Goal: Task Accomplishment & Management: Use online tool/utility

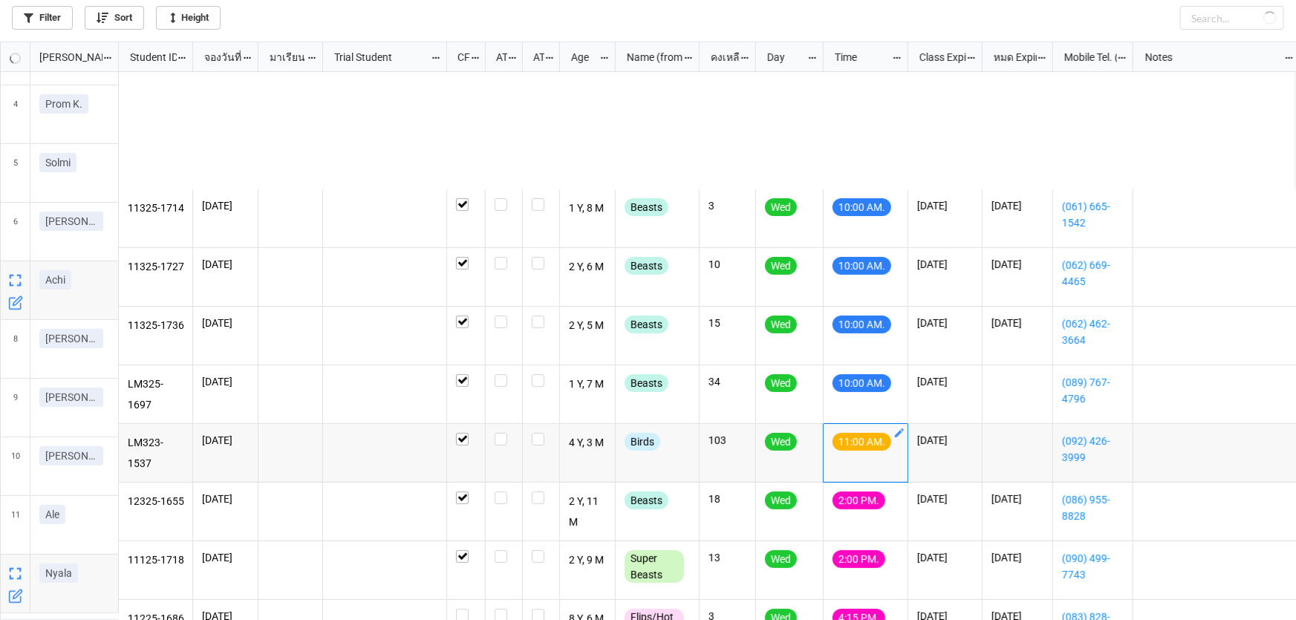
scroll to position [570, 1287]
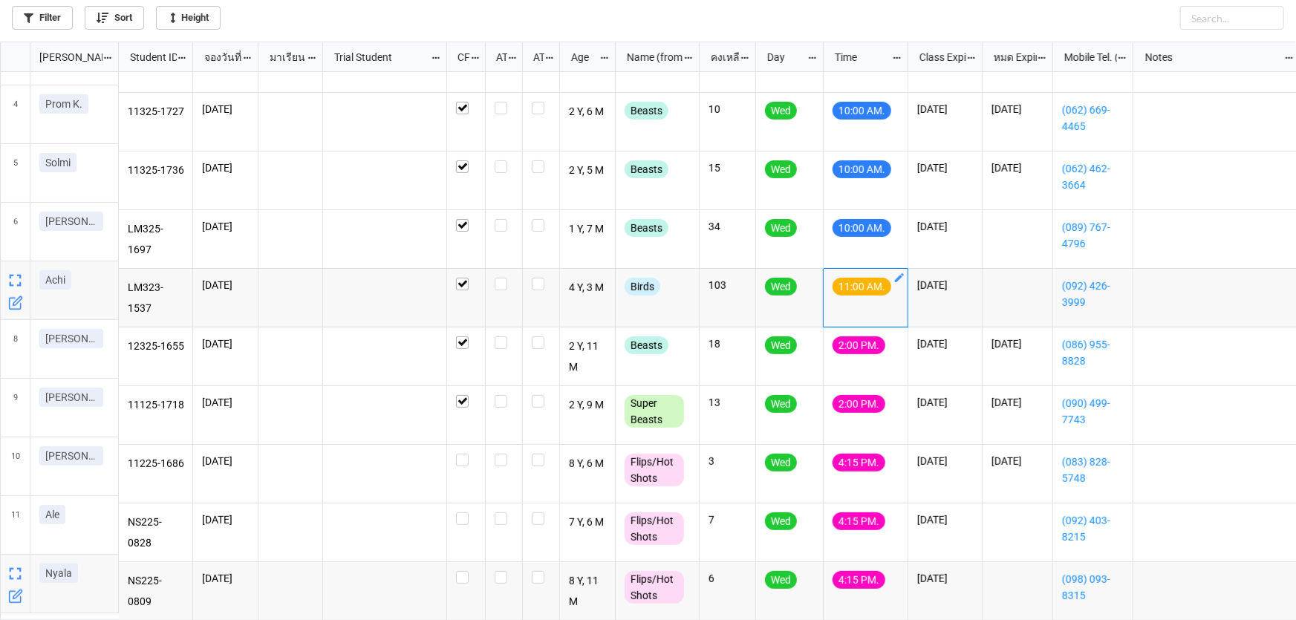
click at [13, 598] on icon "grid" at bounding box center [17, 594] width 9 height 9
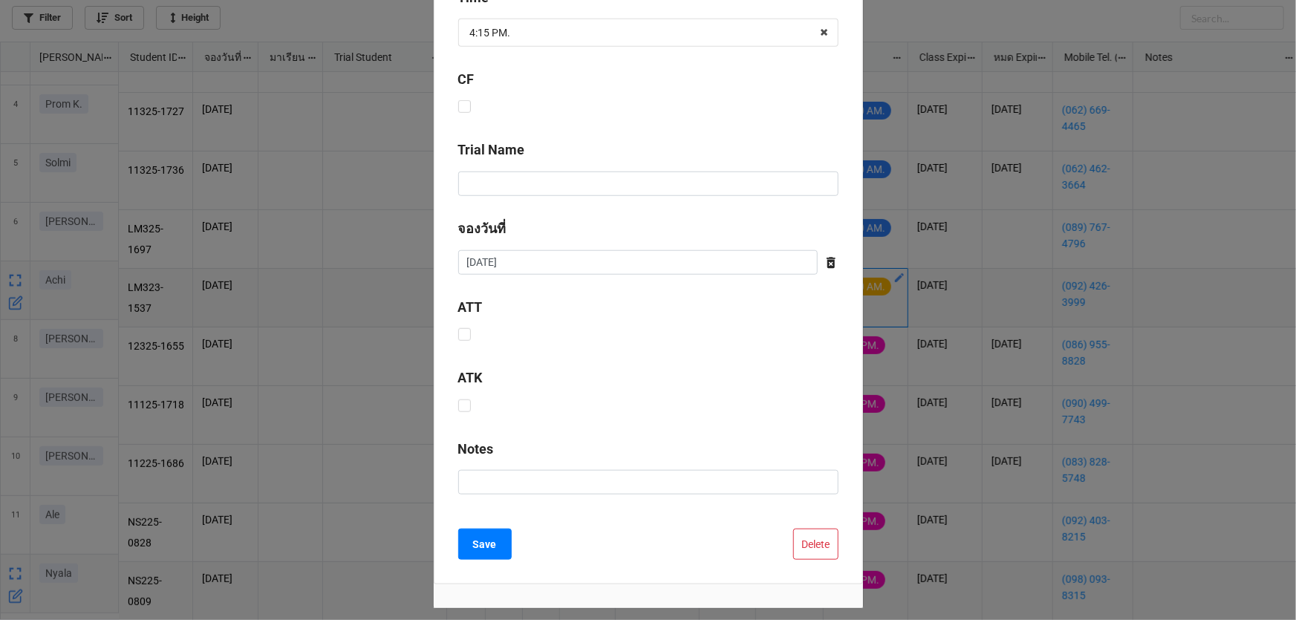
scroll to position [602, 0]
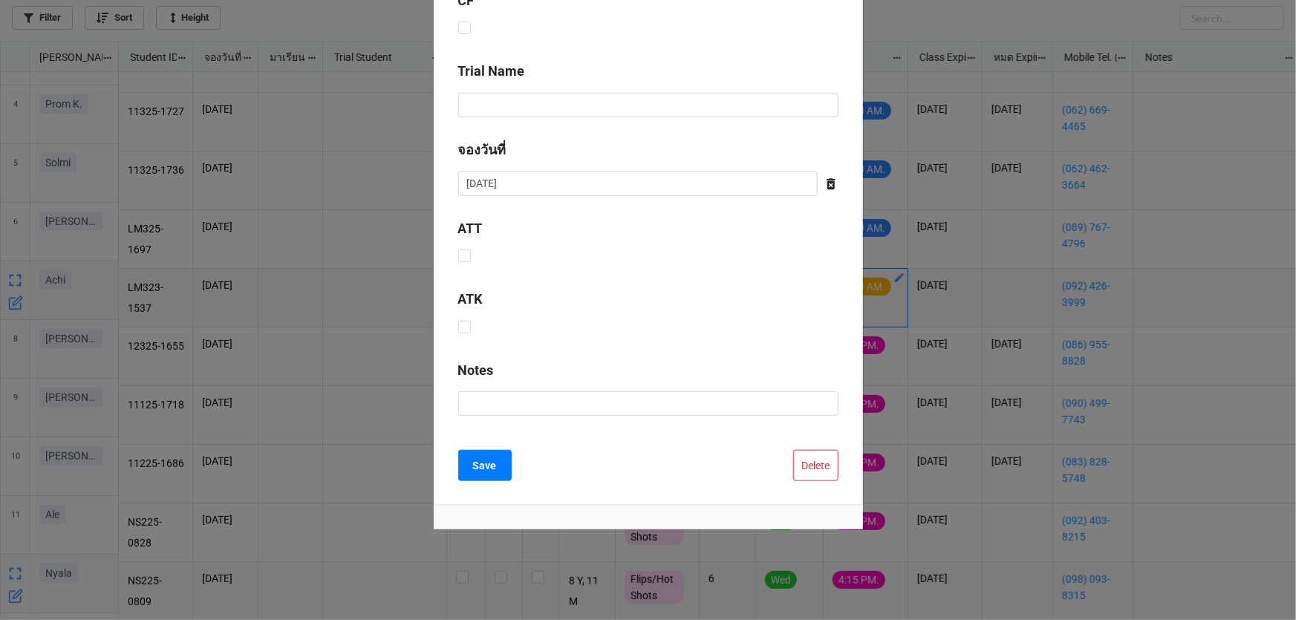
click at [795, 465] on button "Delete" at bounding box center [815, 465] width 45 height 31
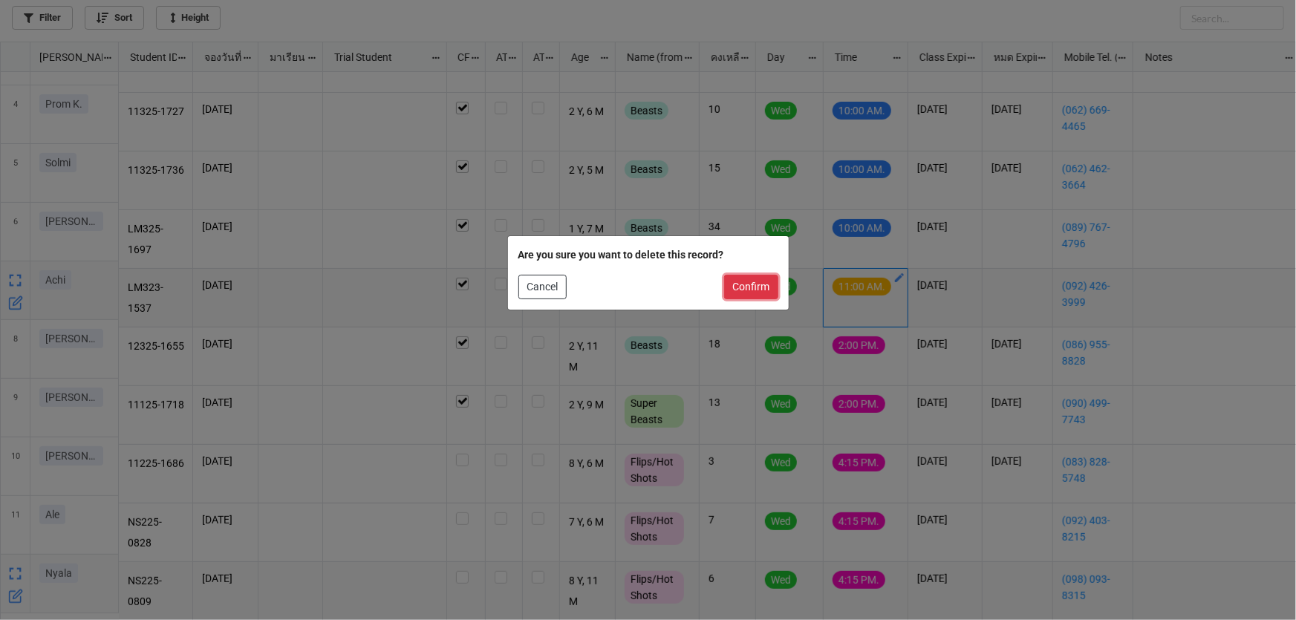
click at [753, 282] on button "Confirm" at bounding box center [751, 287] width 54 height 25
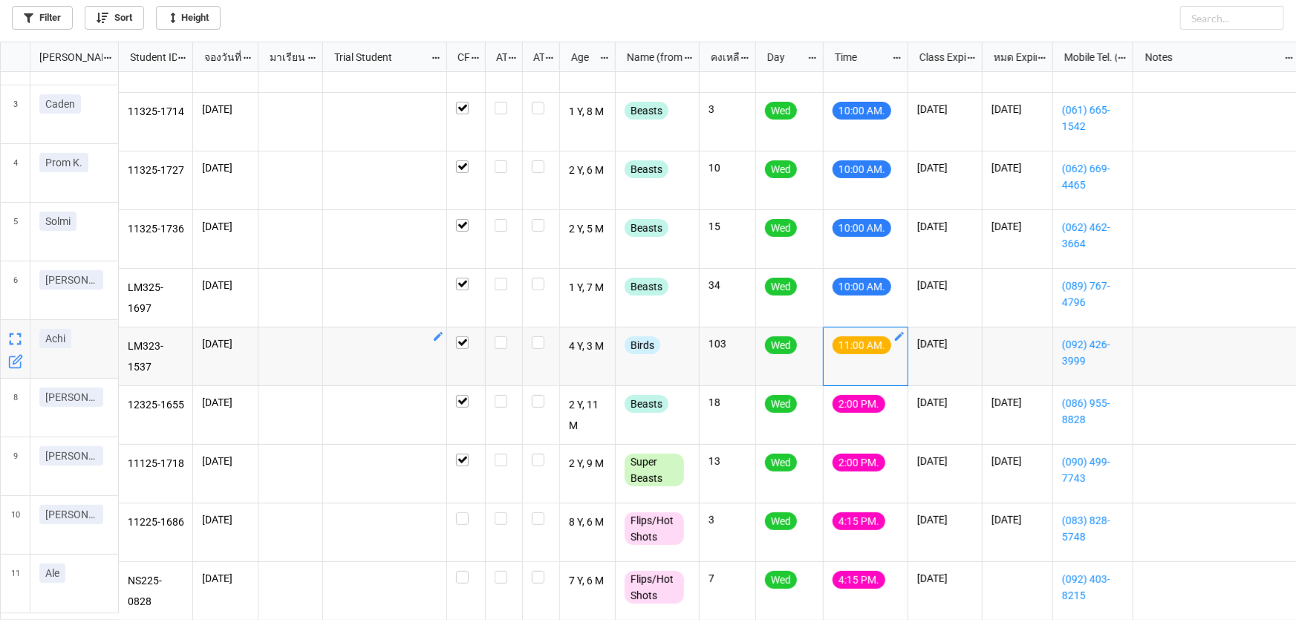
scroll to position [104, 0]
click at [504, 102] on label "grid" at bounding box center [504, 102] width 19 height 0
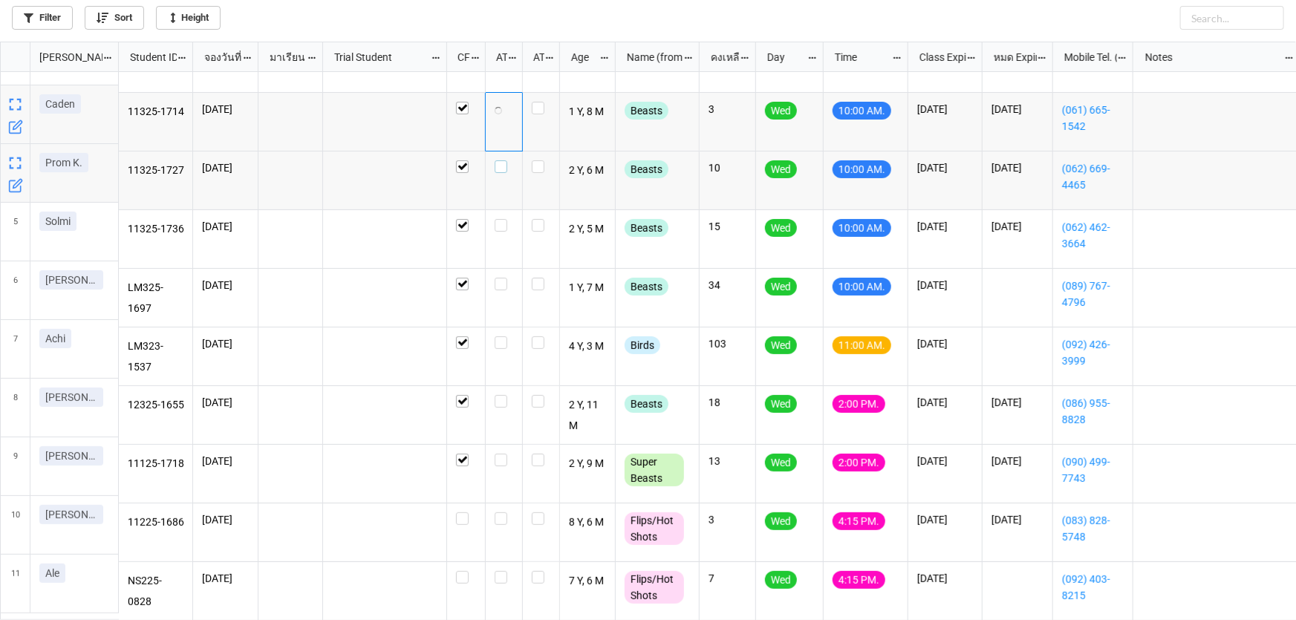
click at [508, 160] on div "grid" at bounding box center [504, 166] width 19 height 13
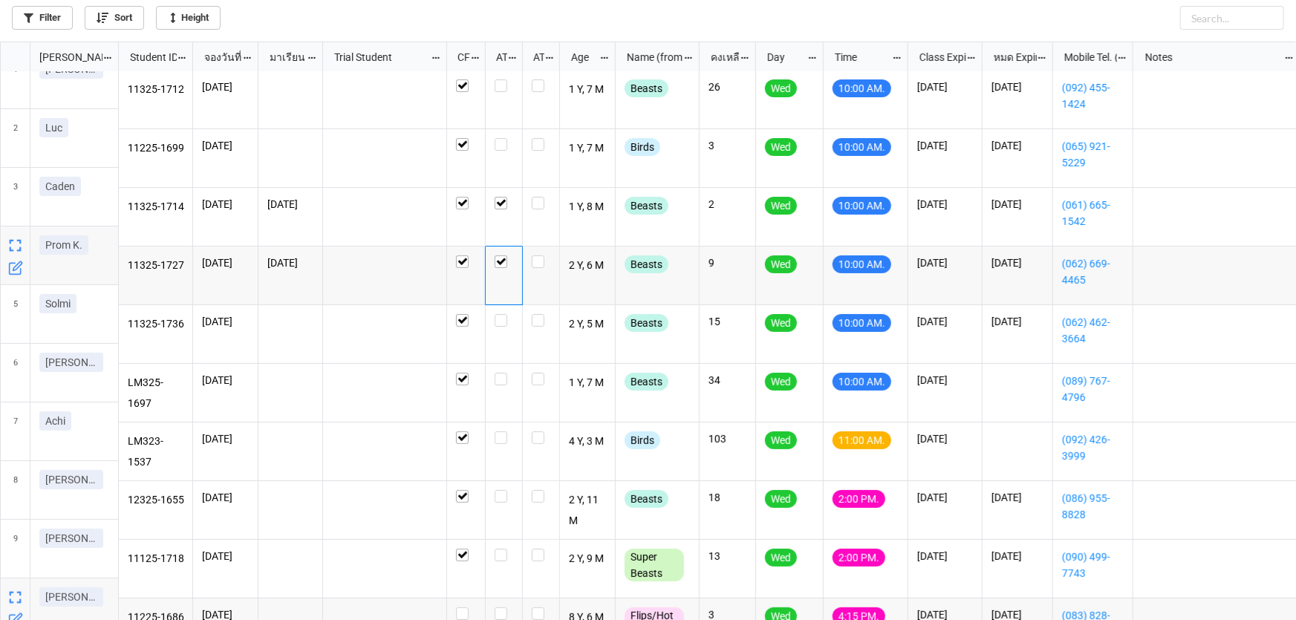
scroll to position [0, 0]
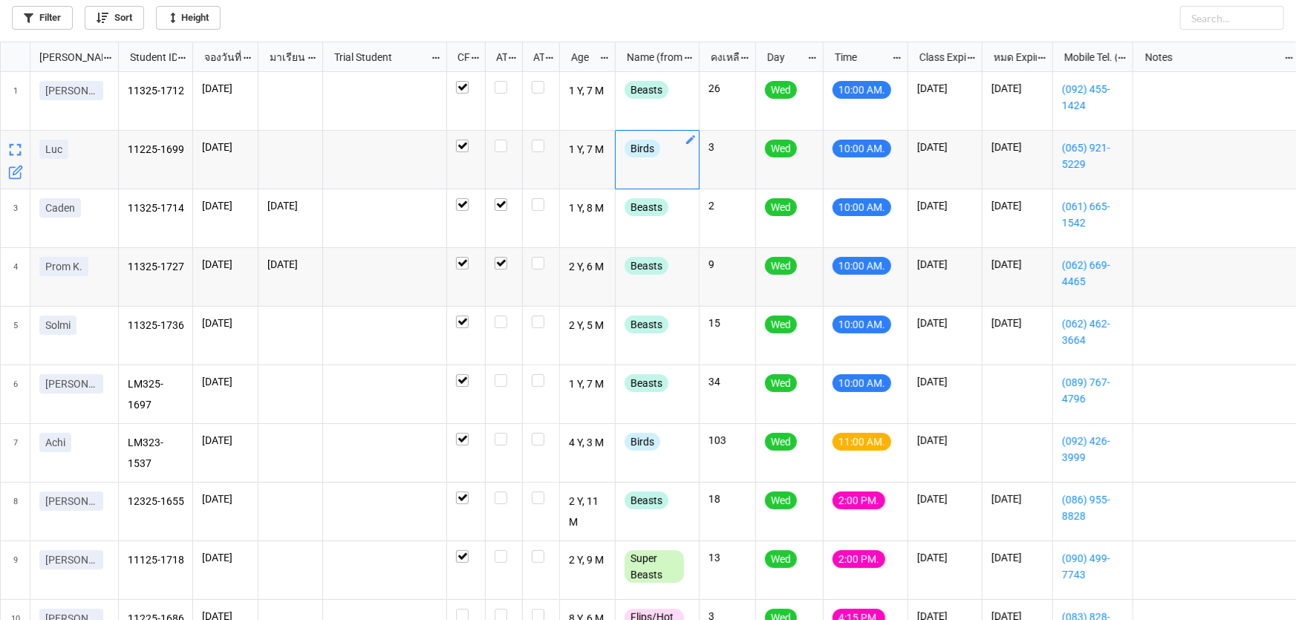
click at [690, 140] on icon "grid" at bounding box center [690, 139] width 9 height 9
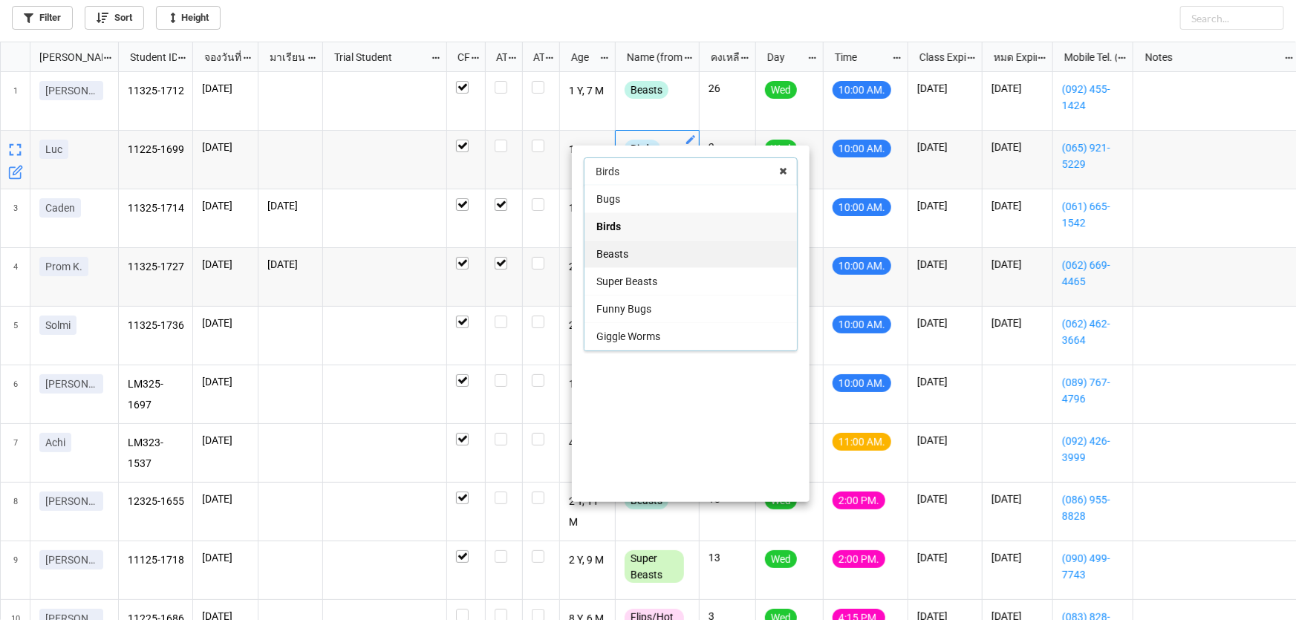
click at [676, 247] on div "Beasts" at bounding box center [690, 253] width 212 height 27
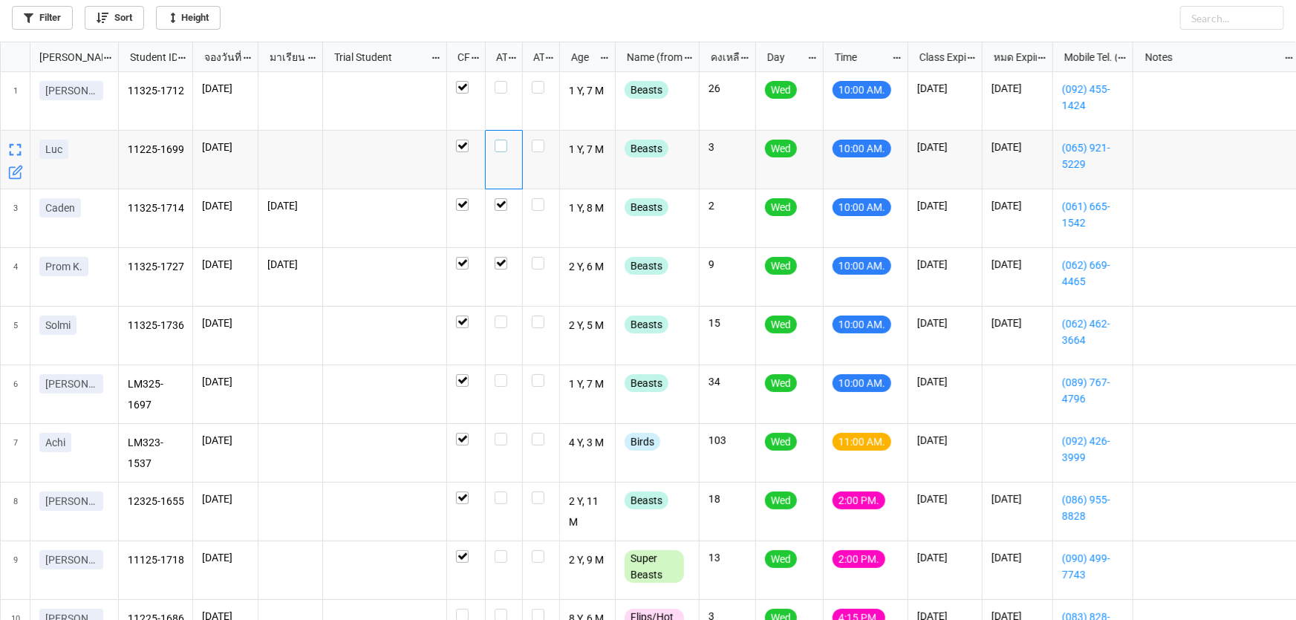
click at [505, 140] on label "grid" at bounding box center [504, 140] width 19 height 0
click at [504, 316] on label "grid" at bounding box center [504, 316] width 19 height 0
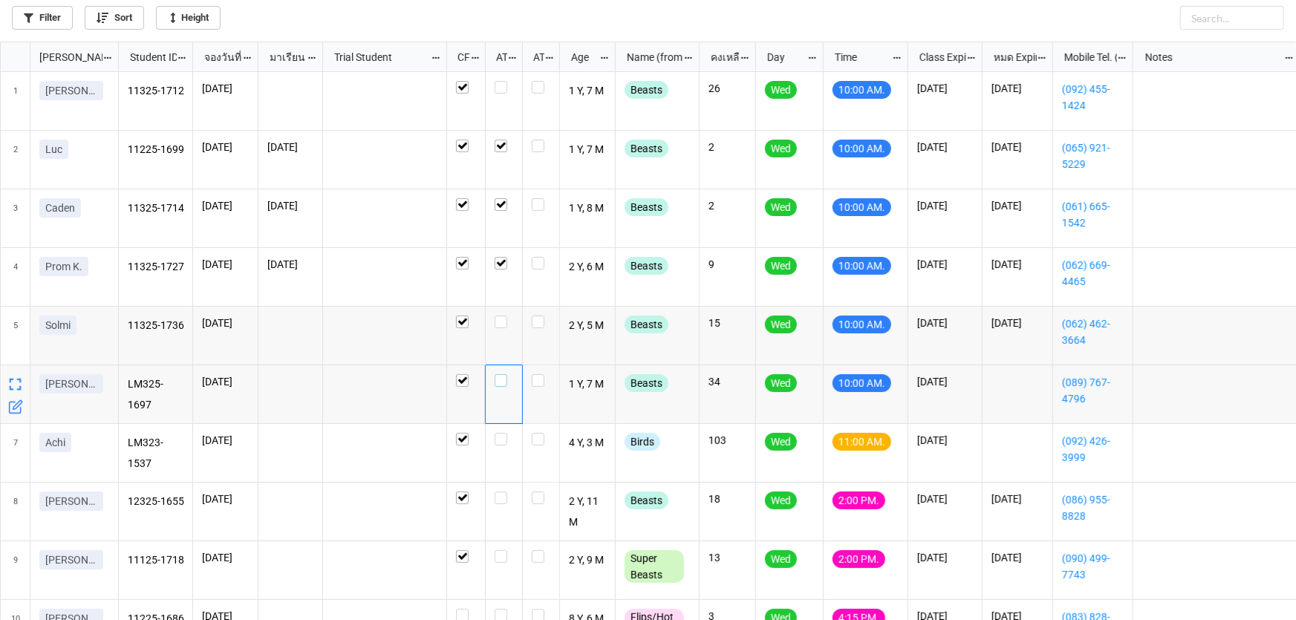
click at [501, 374] on label "grid" at bounding box center [504, 374] width 19 height 0
checkbox input "true"
click at [112, 80] on icon "grid" at bounding box center [110, 81] width 12 height 12
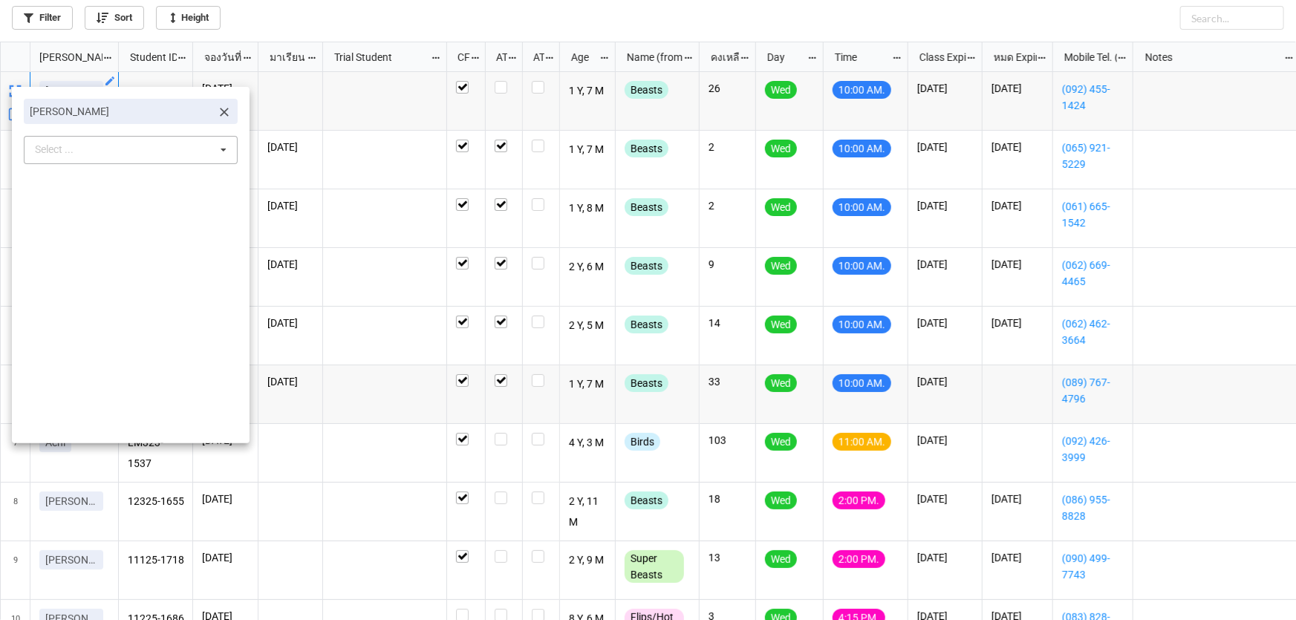
drag, startPoint x: 211, startPoint y: 108, endPoint x: 180, endPoint y: 108, distance: 30.5
click at [217, 105] on icon at bounding box center [224, 112] width 15 height 15
click at [177, 109] on div "Select ... No results found." at bounding box center [131, 113] width 214 height 28
click at [44, 113] on input "vada" at bounding box center [62, 112] width 54 height 13
type input "veda"
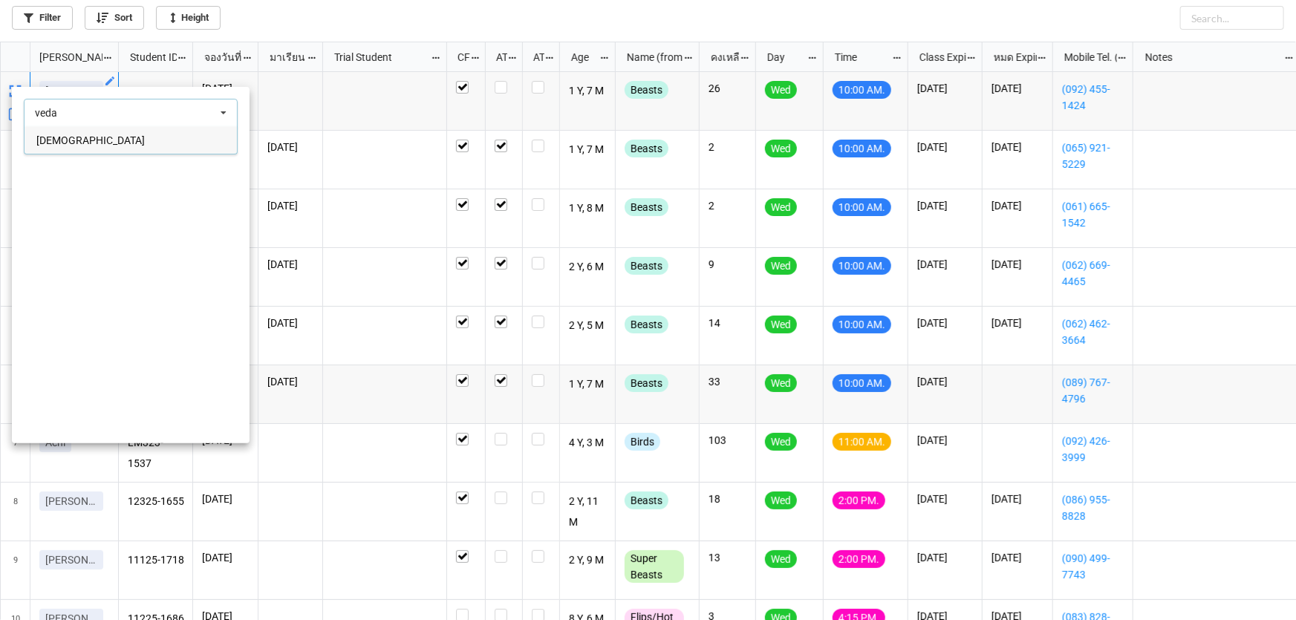
click at [149, 145] on div "Veda" at bounding box center [131, 139] width 212 height 27
click at [675, 82] on div at bounding box center [648, 310] width 1296 height 620
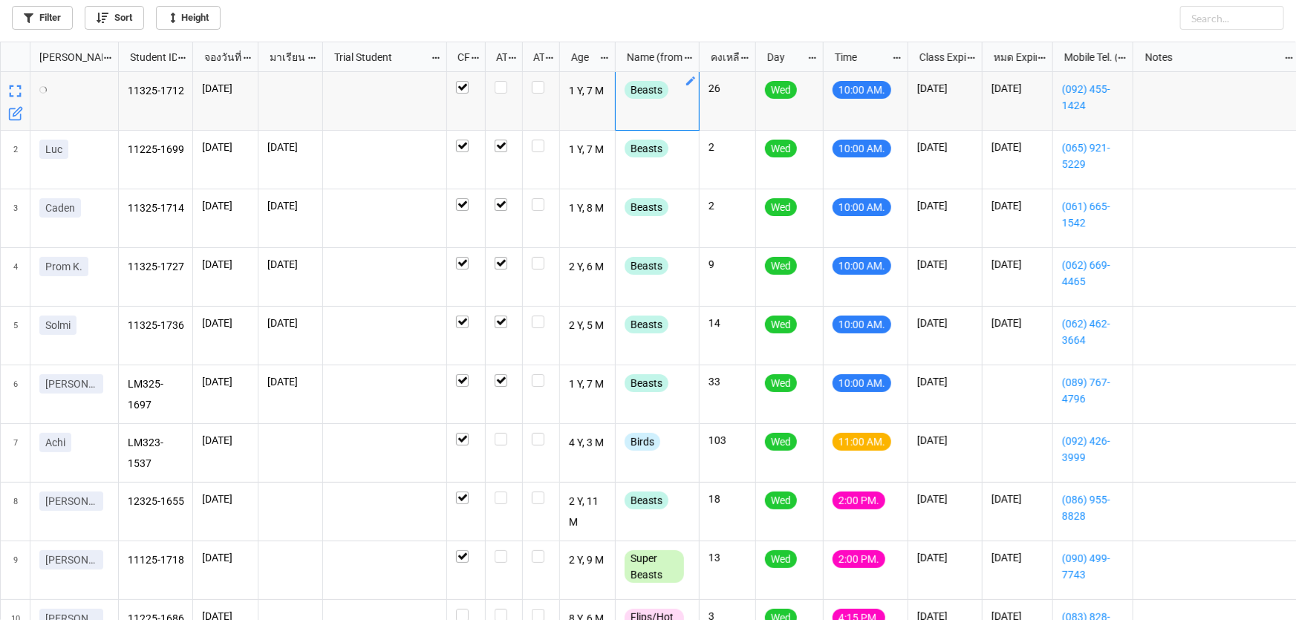
click at [687, 85] on icon "grid" at bounding box center [690, 80] width 9 height 9
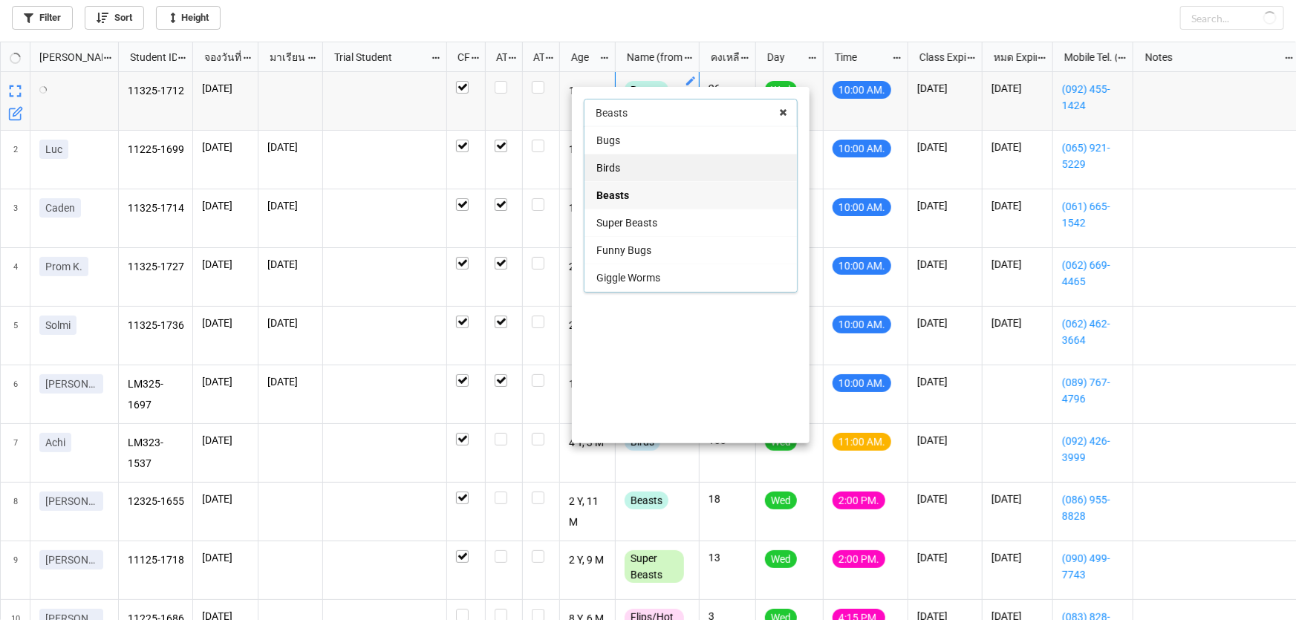
click at [660, 165] on div "Birds" at bounding box center [690, 167] width 212 height 27
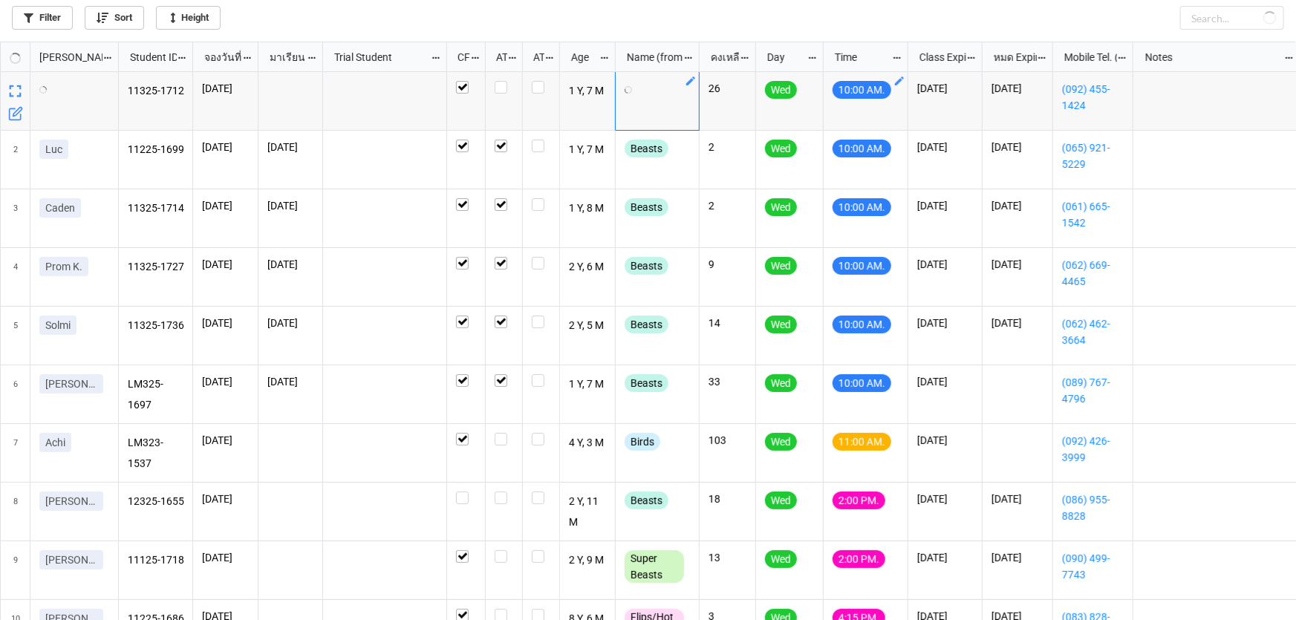
checkbox input "false"
checkbox input "true"
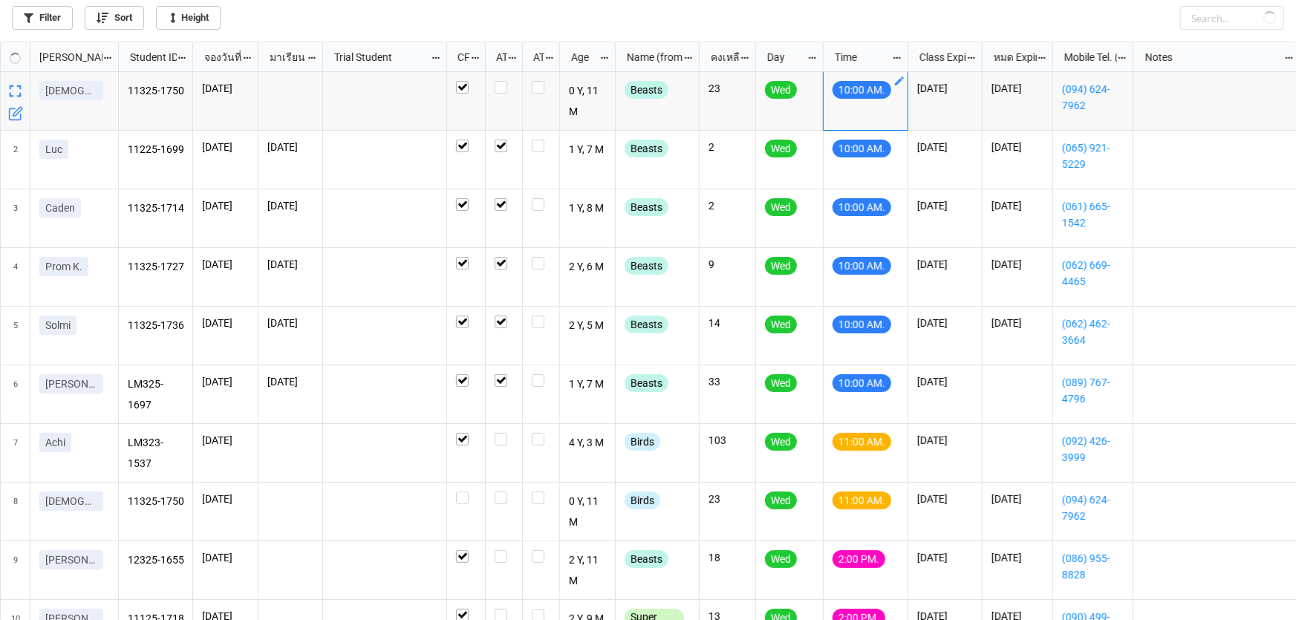
click at [899, 75] on icon "grid" at bounding box center [899, 81] width 12 height 12
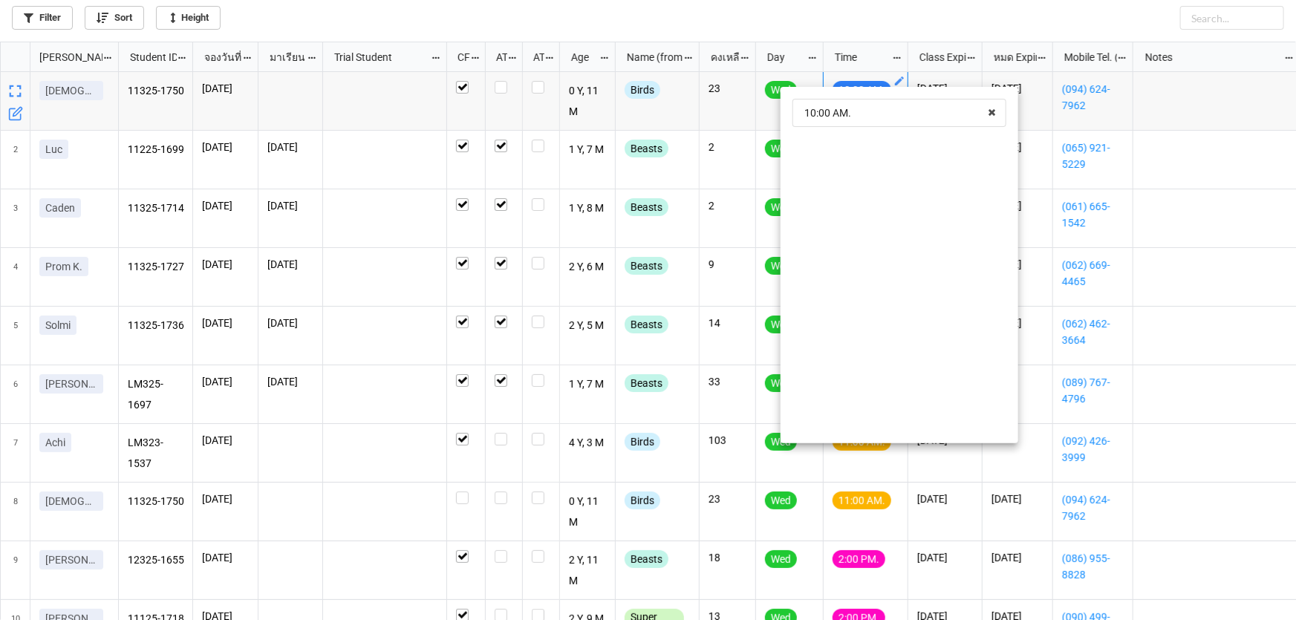
click at [16, 104] on div at bounding box center [648, 310] width 1296 height 620
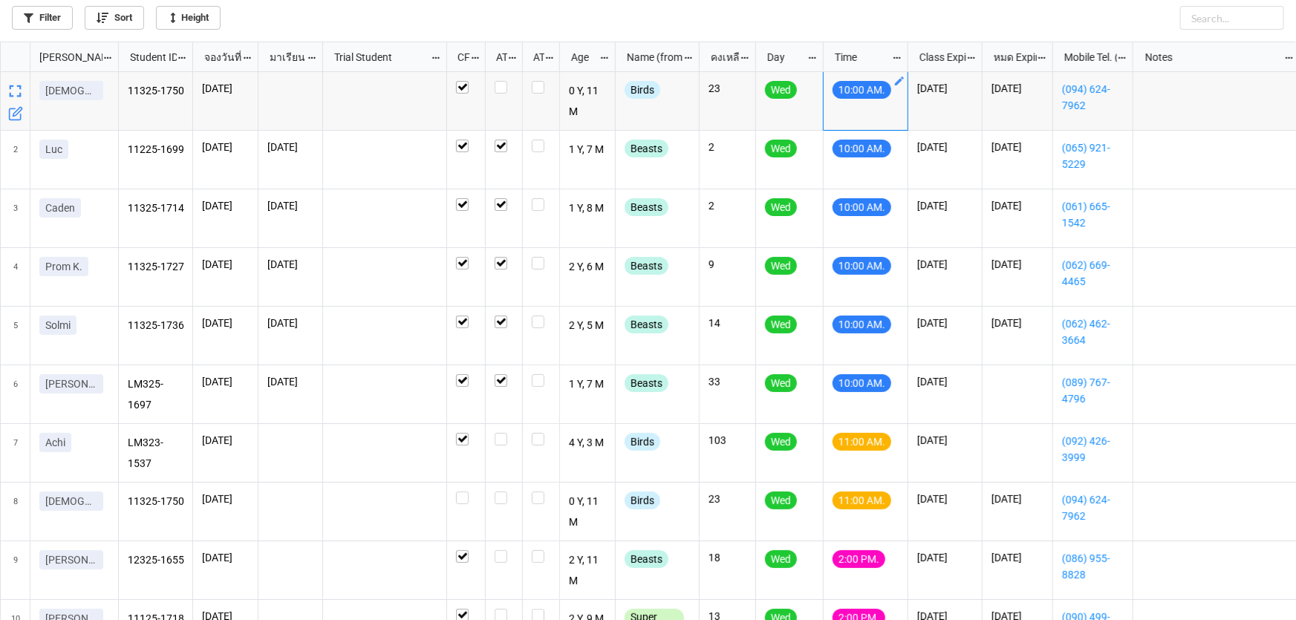
click at [19, 109] on icon "grid" at bounding box center [15, 113] width 15 height 15
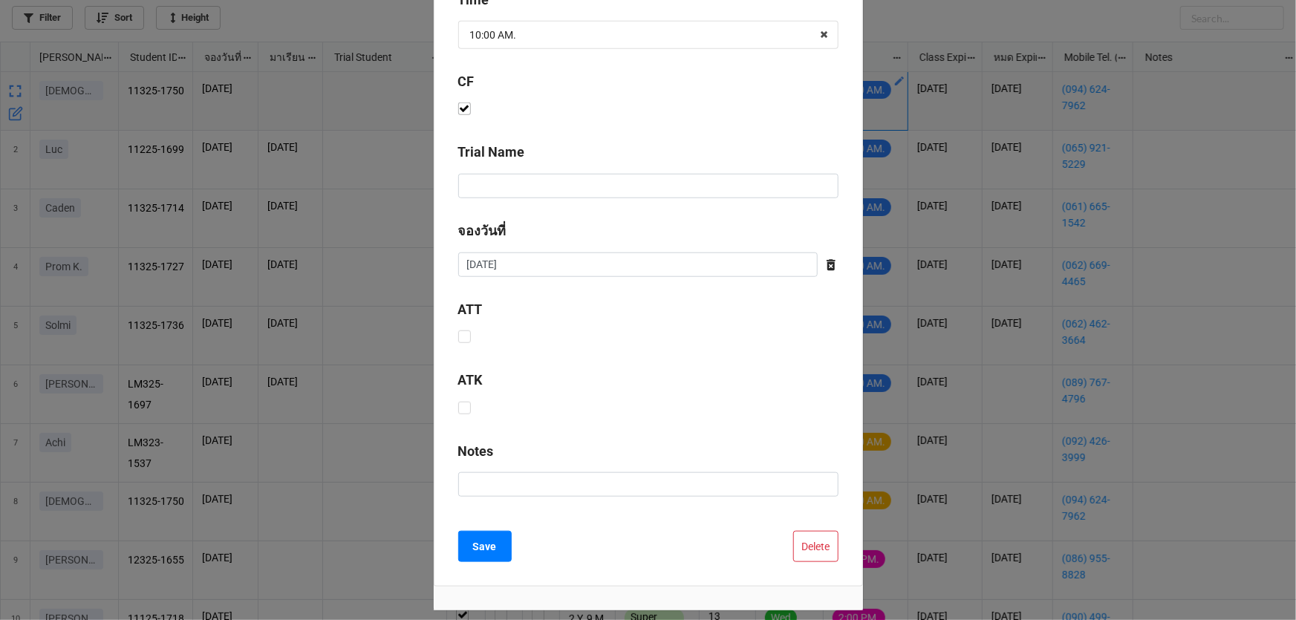
scroll to position [602, 0]
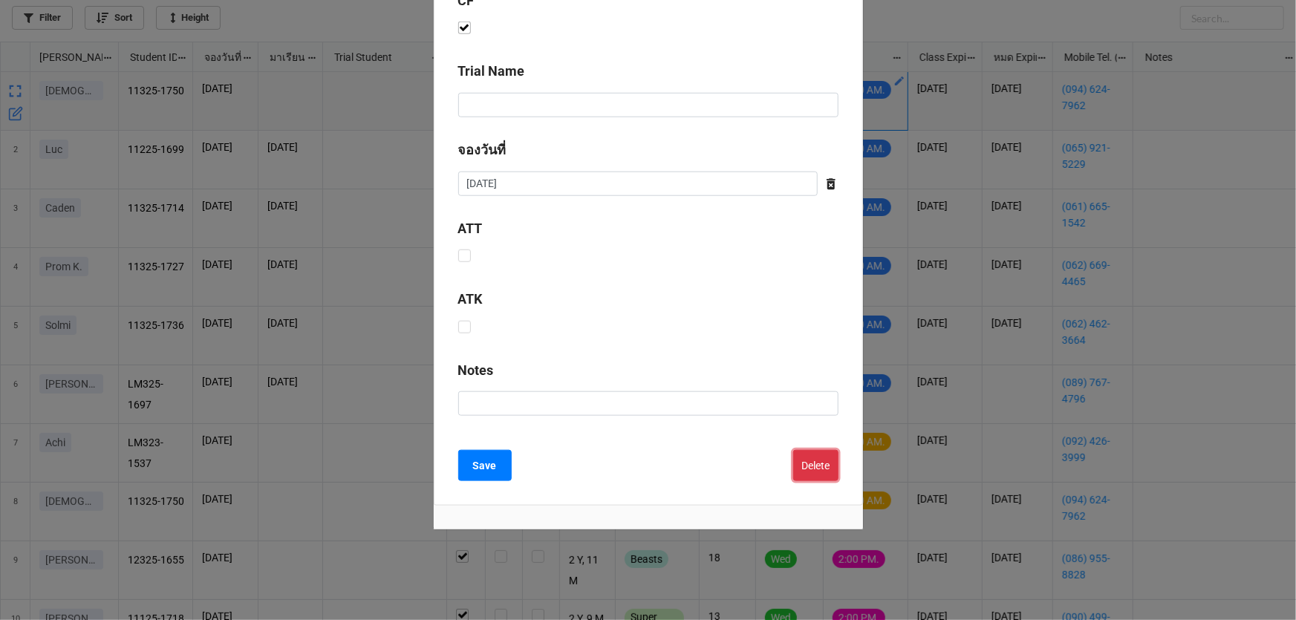
click at [810, 470] on button "Delete" at bounding box center [815, 465] width 45 height 31
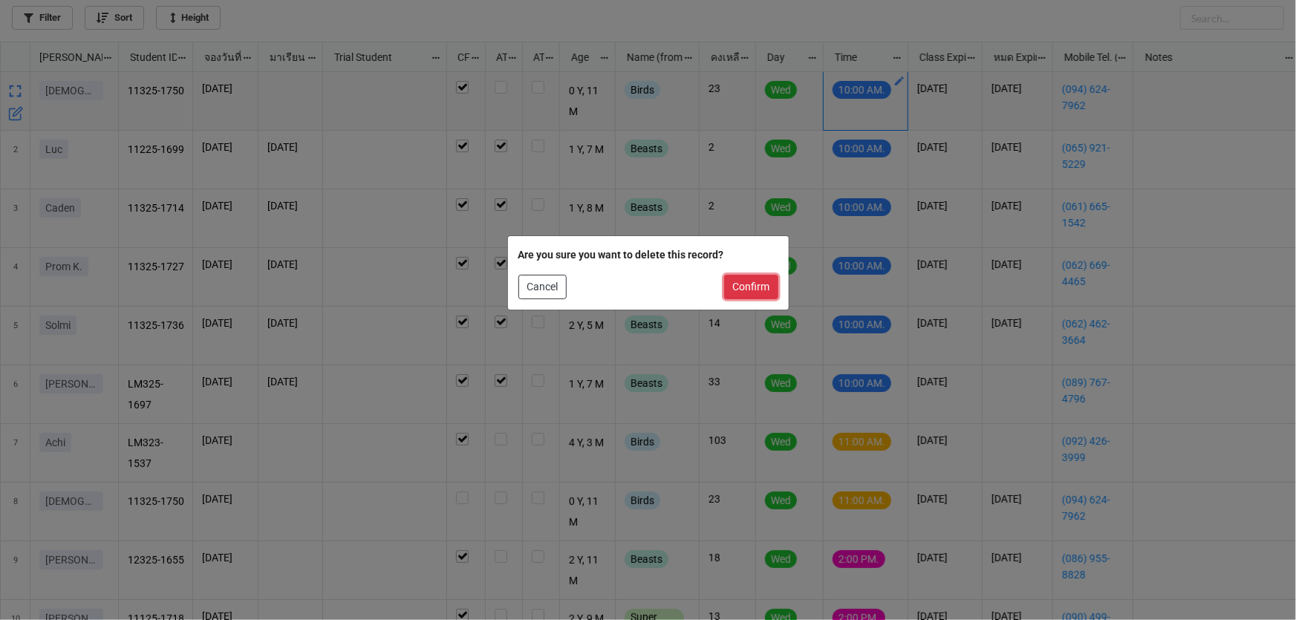
click at [736, 287] on button "Confirm" at bounding box center [751, 287] width 54 height 25
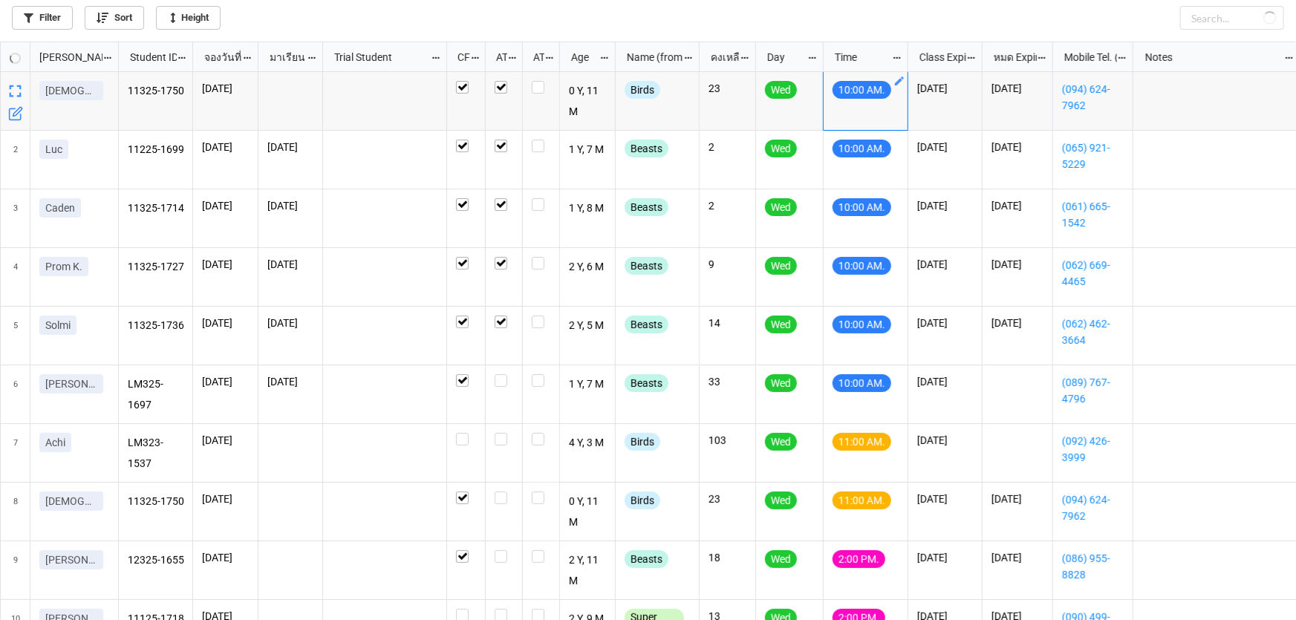
checkbox input "false"
checkbox input "true"
checkbox input "false"
checkbox input "true"
checkbox input "false"
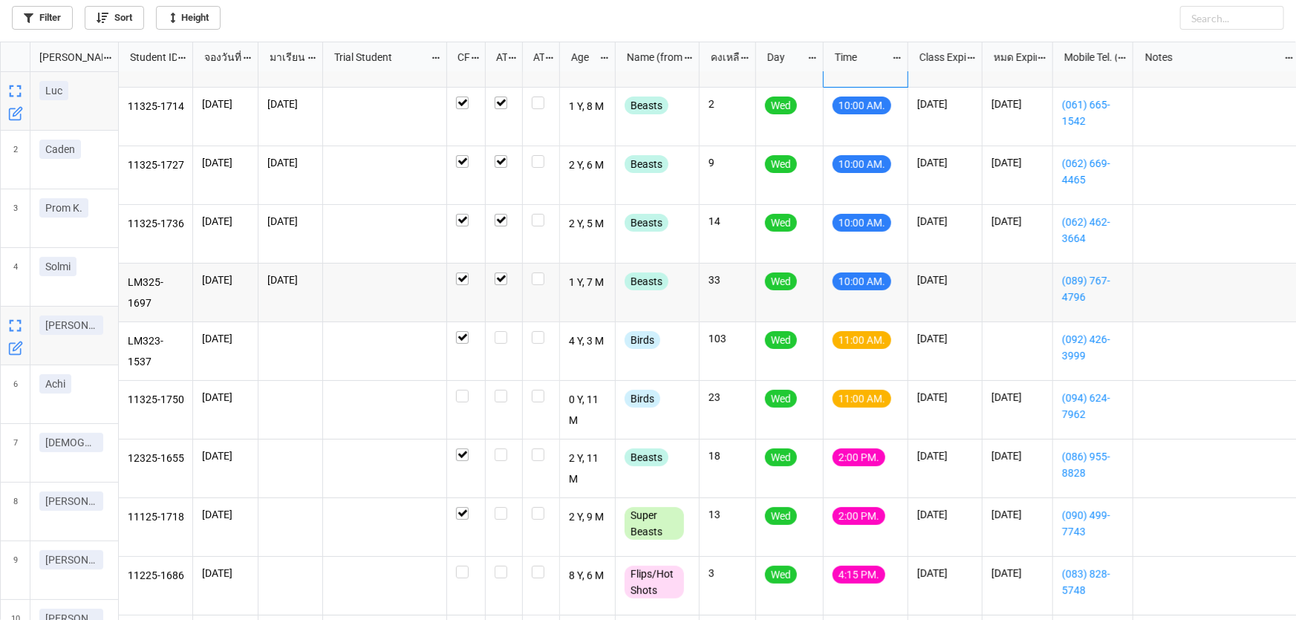
scroll to position [67, 0]
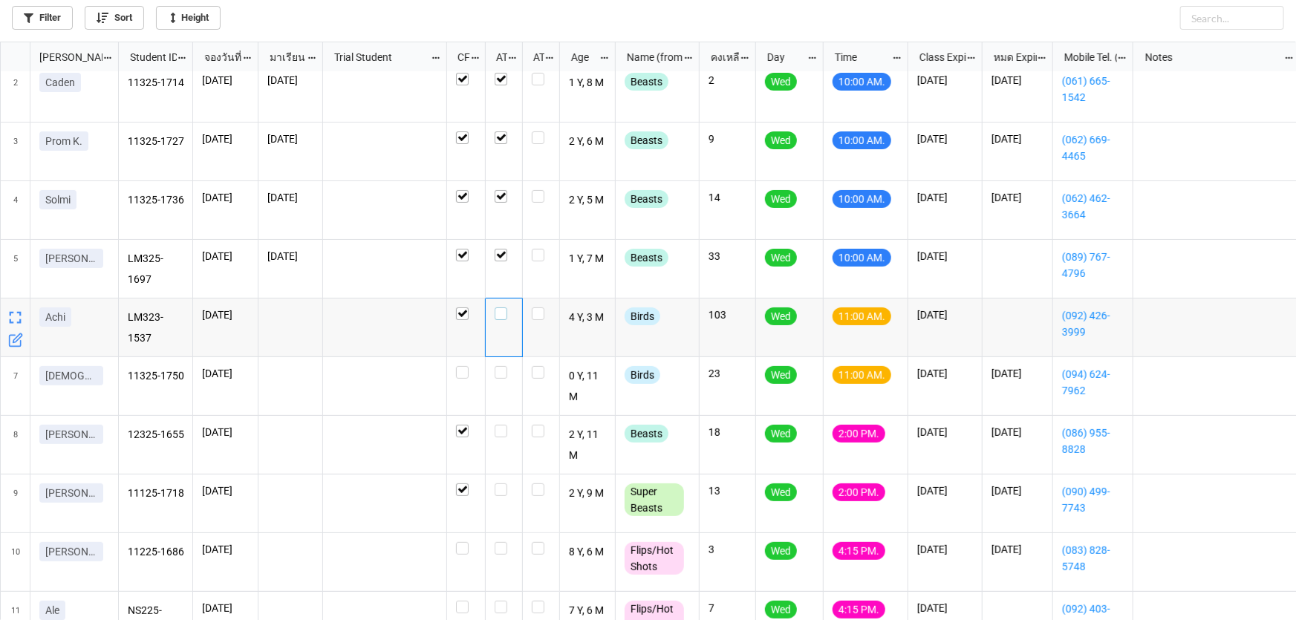
click at [501, 307] on label "grid" at bounding box center [504, 307] width 19 height 0
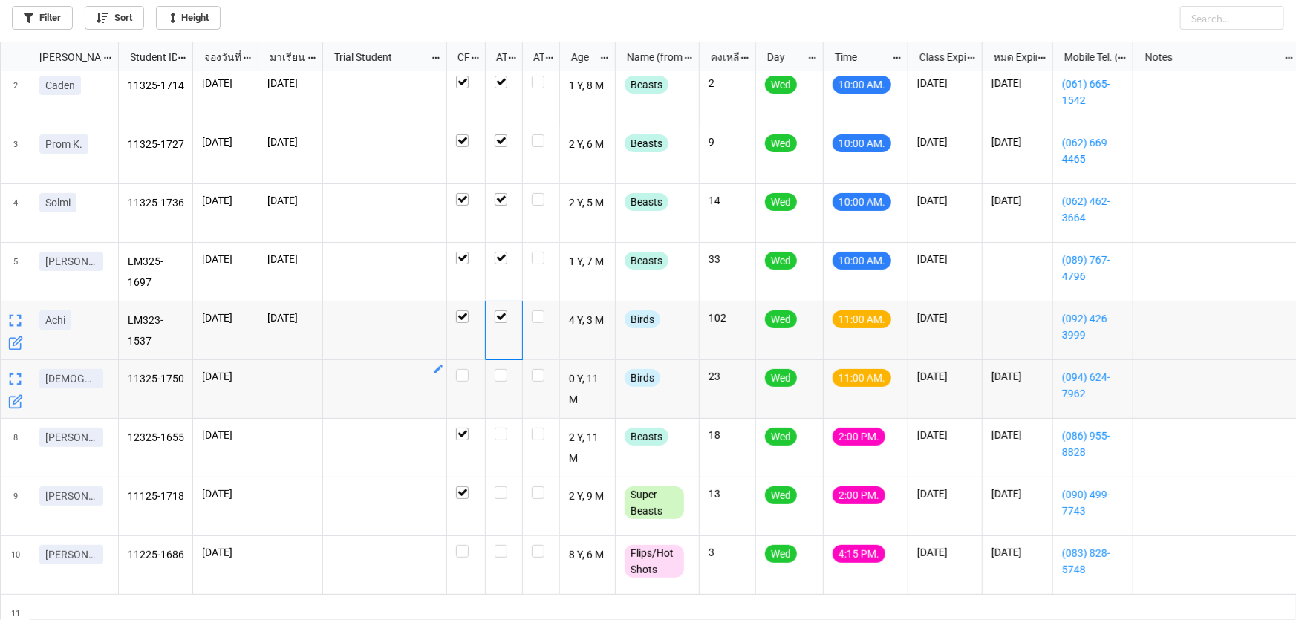
scroll to position [104, 0]
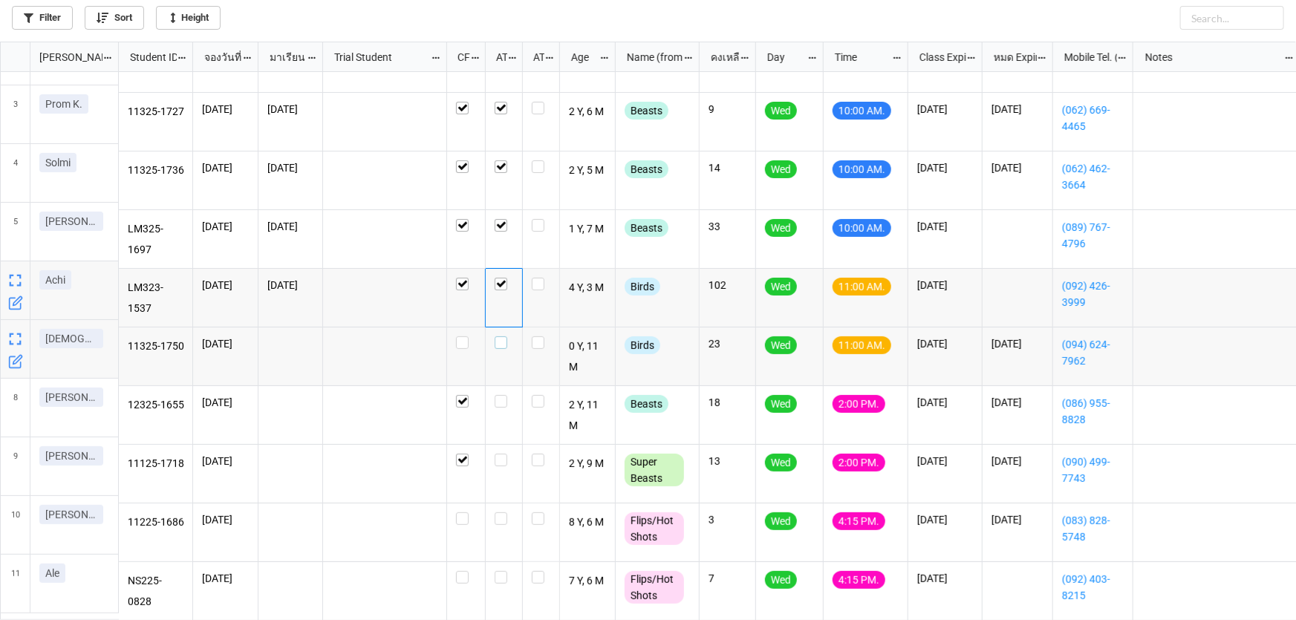
drag, startPoint x: 499, startPoint y: 341, endPoint x: 530, endPoint y: 333, distance: 32.1
click at [499, 336] on label "grid" at bounding box center [504, 336] width 19 height 0
checkbox input "false"
checkbox input "true"
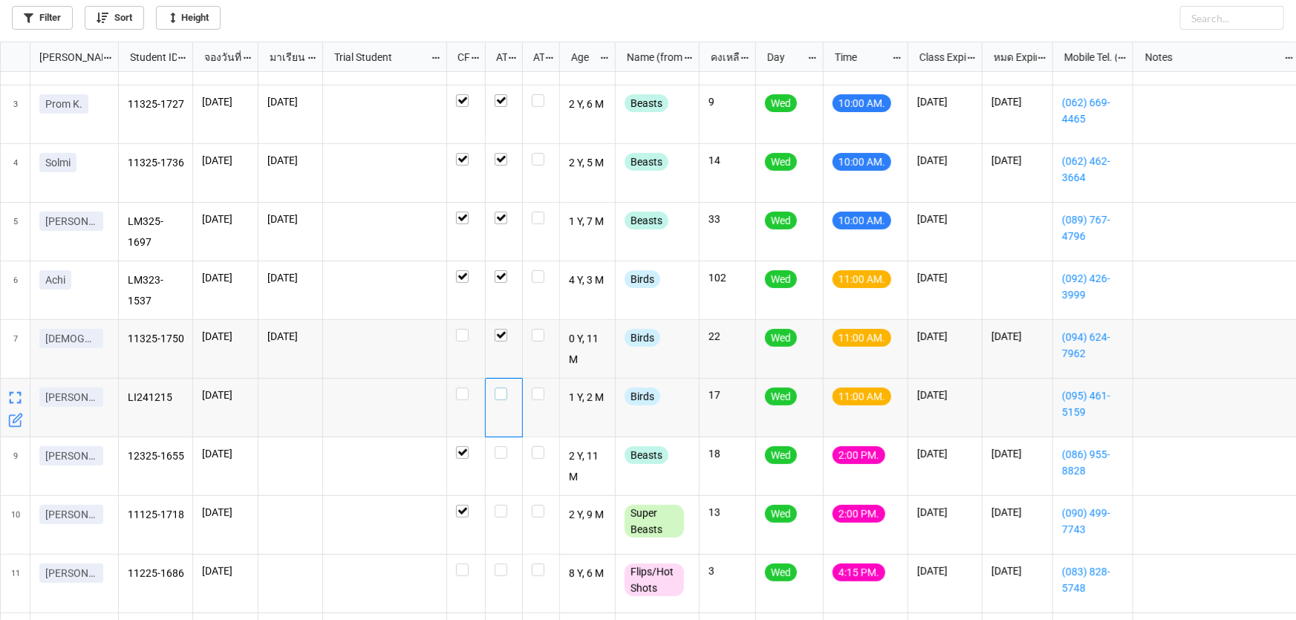
drag, startPoint x: 497, startPoint y: 397, endPoint x: 727, endPoint y: 371, distance: 231.8
click at [498, 388] on label "grid" at bounding box center [504, 388] width 19 height 0
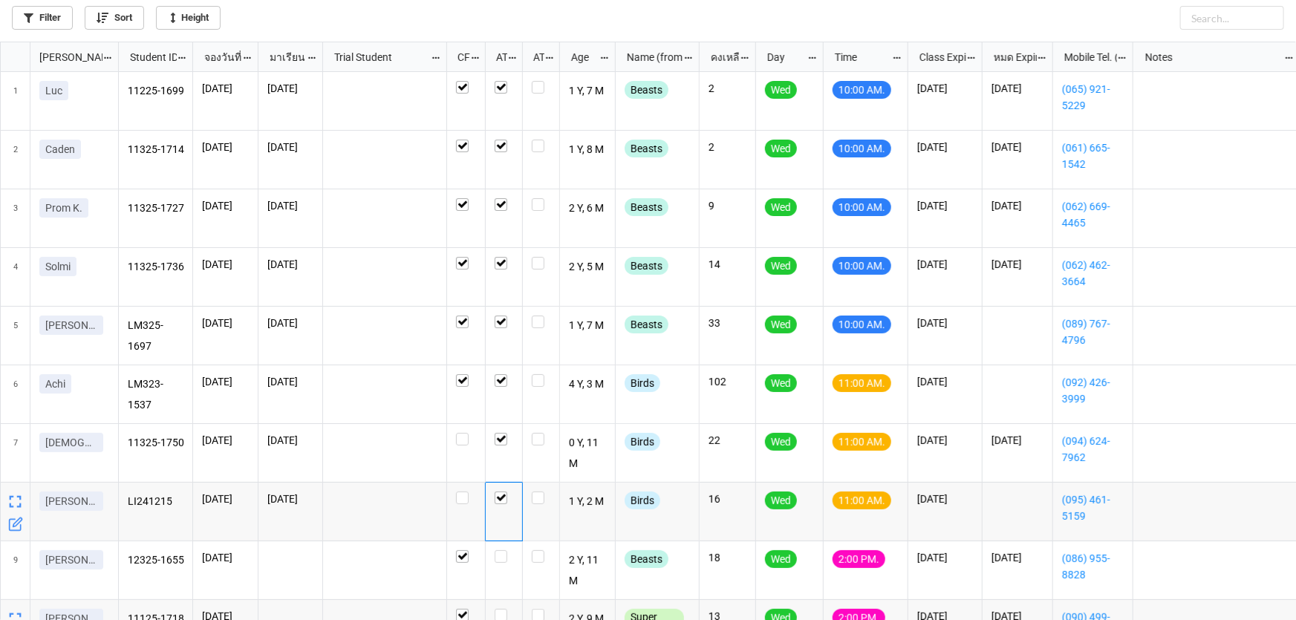
scroll to position [163, 0]
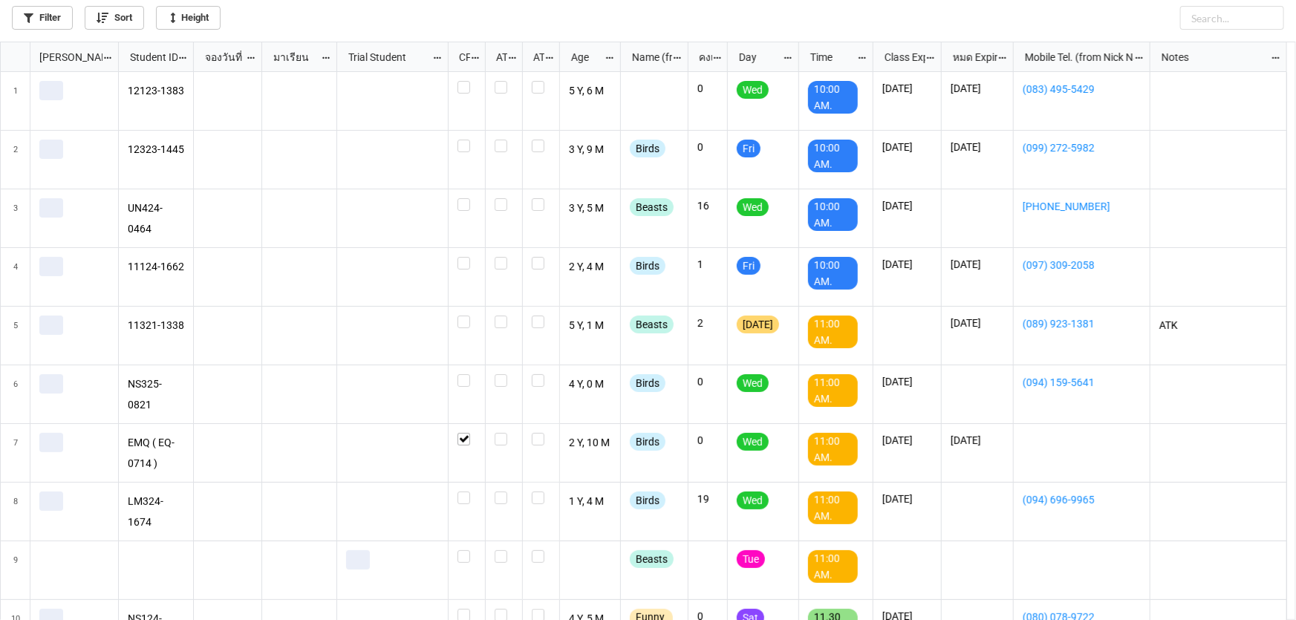
scroll to position [570, 1287]
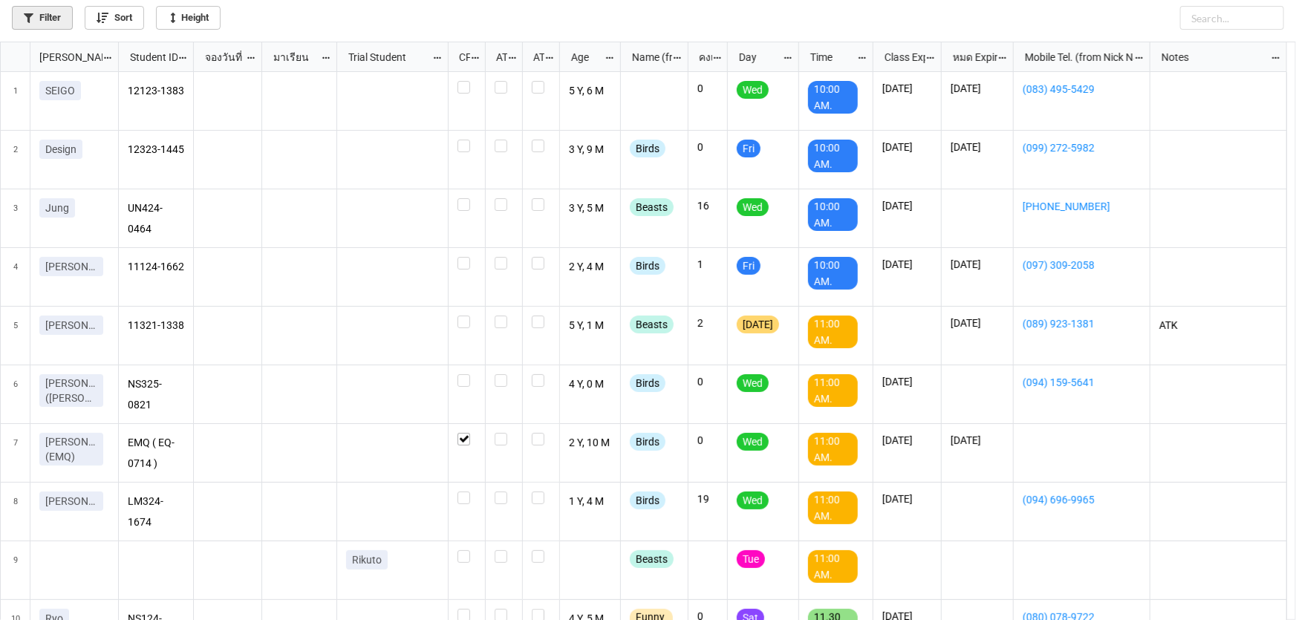
click at [54, 16] on link "Filter" at bounding box center [42, 18] width 61 height 24
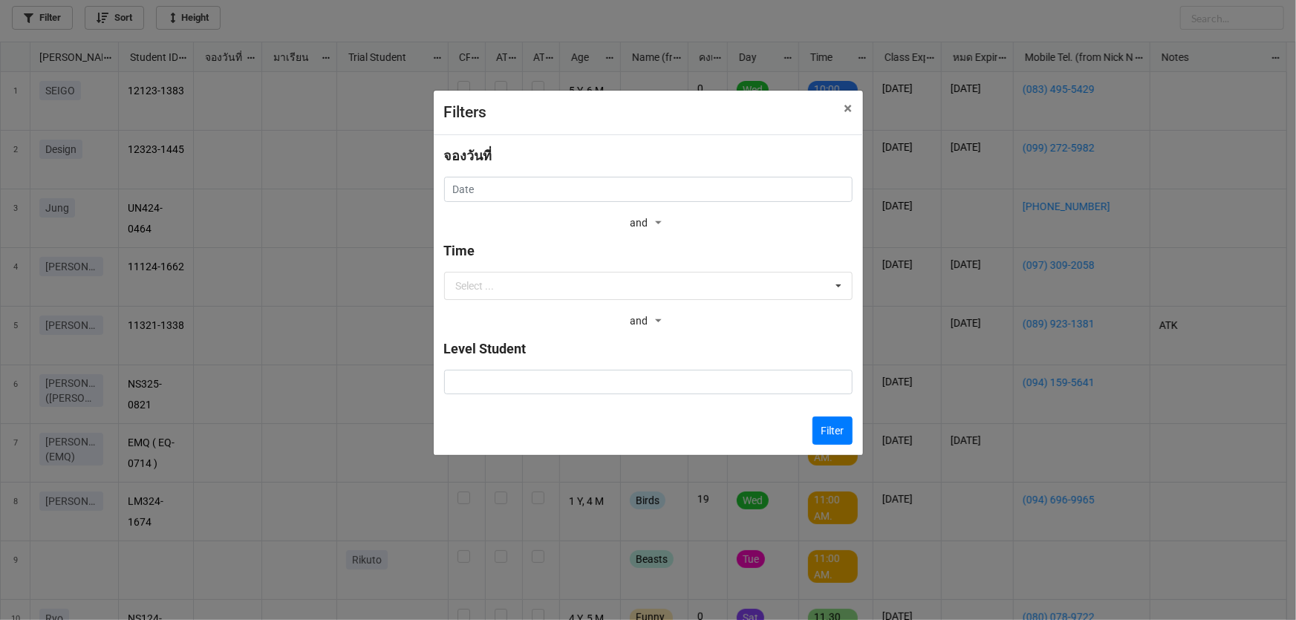
drag, startPoint x: 591, startPoint y: 173, endPoint x: 590, endPoint y: 185, distance: 12.0
click at [590, 176] on div "จองวันที่" at bounding box center [648, 161] width 408 height 31
click at [590, 185] on input "text" at bounding box center [648, 189] width 408 height 25
click at [590, 188] on input "text" at bounding box center [648, 189] width 408 height 25
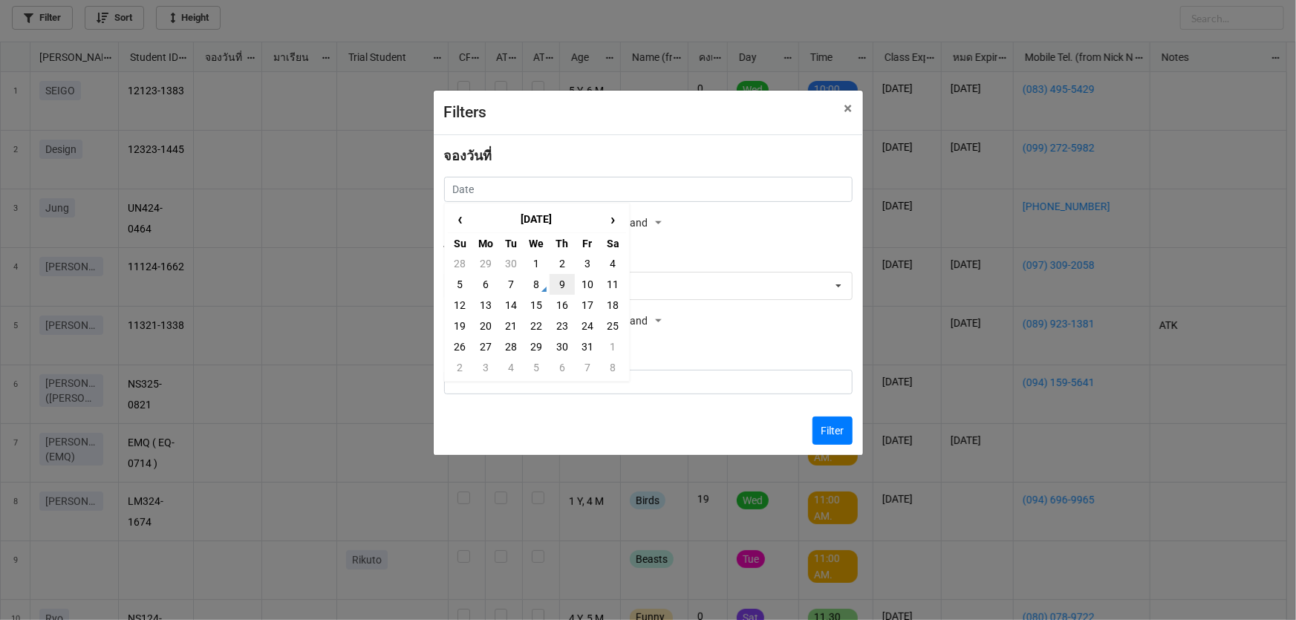
click at [564, 283] on td "9" at bounding box center [562, 284] width 25 height 21
type input "[DATE]"
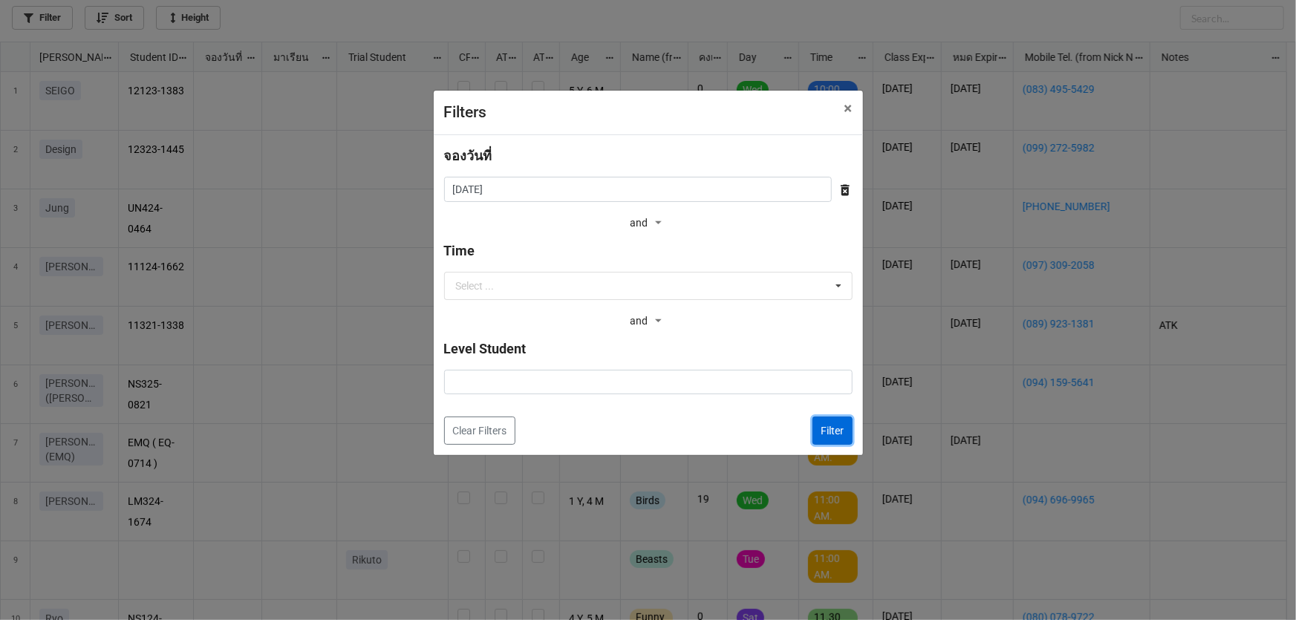
click at [826, 428] on button "Filter" at bounding box center [832, 431] width 40 height 28
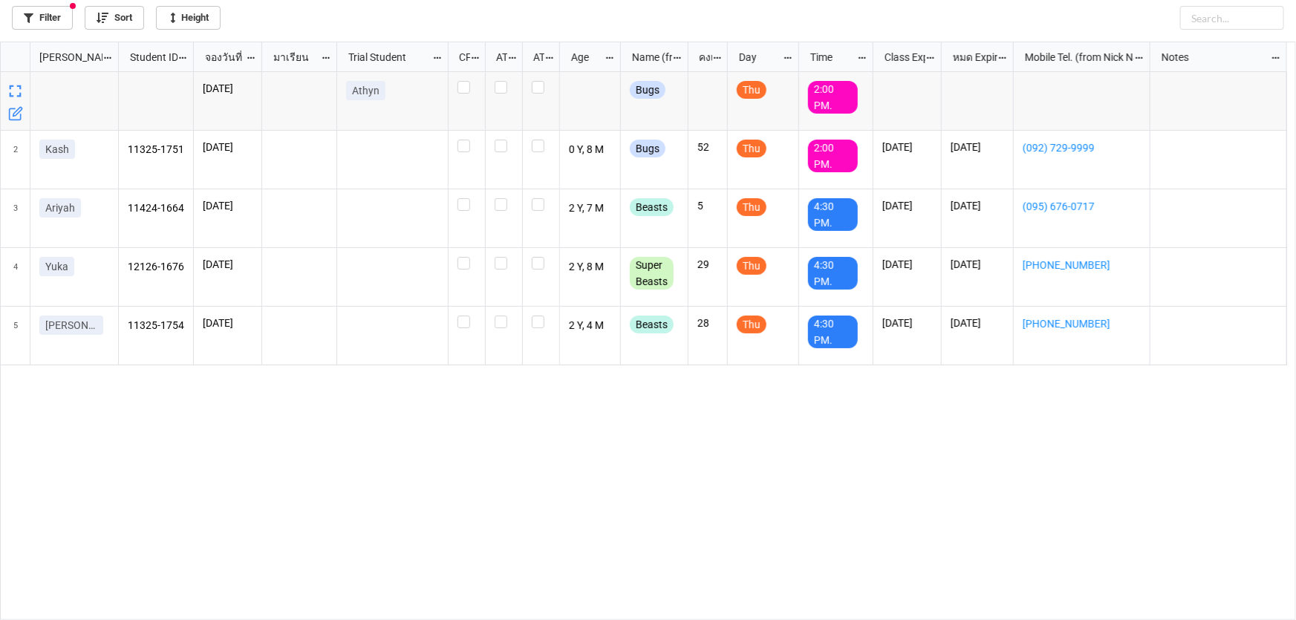
click at [11, 112] on icon "grid" at bounding box center [15, 113] width 15 height 15
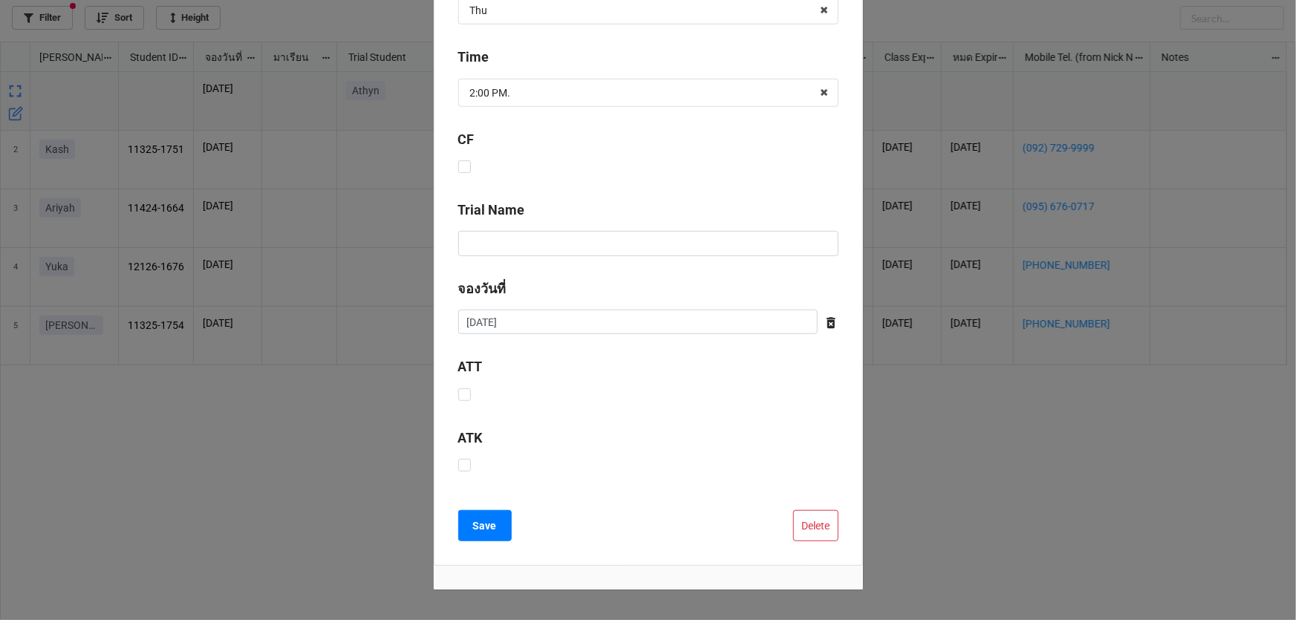
scroll to position [402, 0]
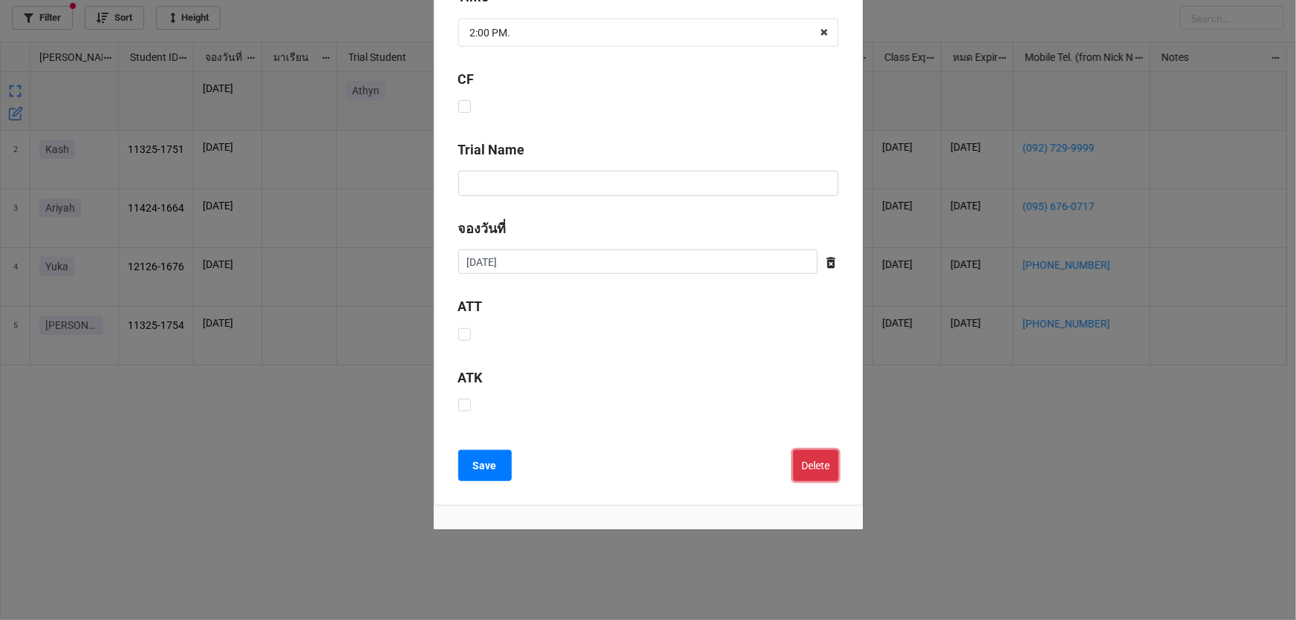
click at [816, 467] on button "Delete" at bounding box center [815, 465] width 45 height 31
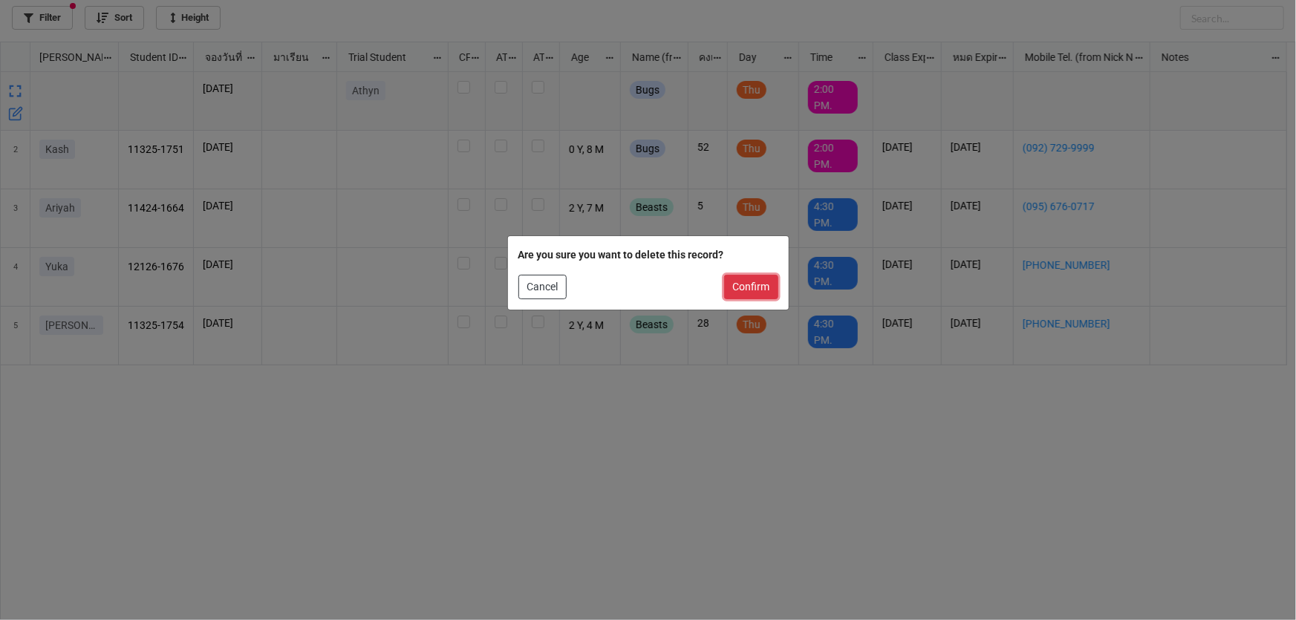
click at [765, 279] on button "Confirm" at bounding box center [751, 287] width 54 height 25
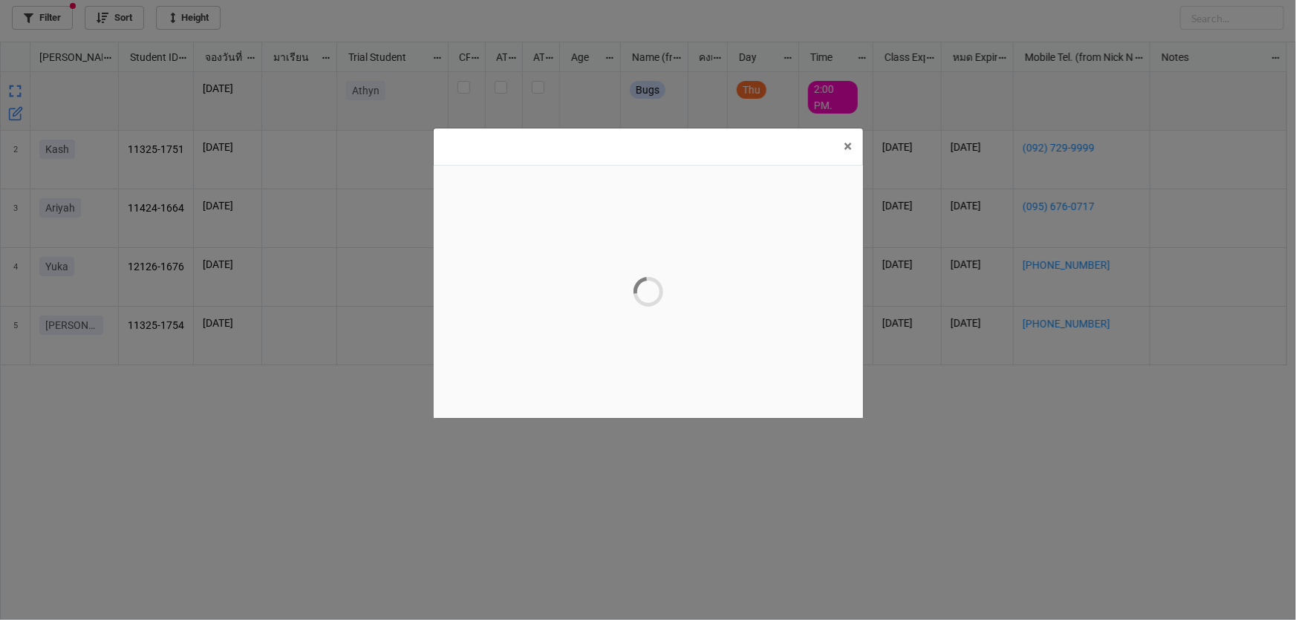
scroll to position [0, 0]
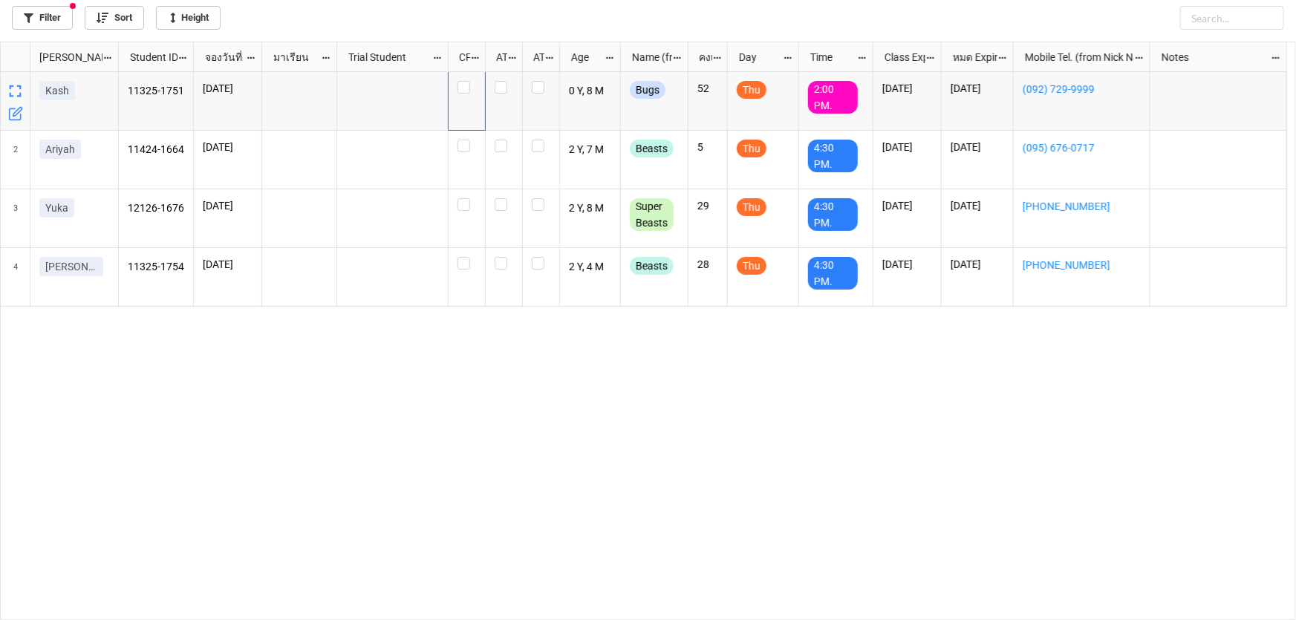
click at [463, 94] on div "grid" at bounding box center [467, 101] width 37 height 59
click at [462, 81] on label "grid" at bounding box center [466, 81] width 19 height 0
click at [43, 17] on link "Filter" at bounding box center [42, 18] width 61 height 24
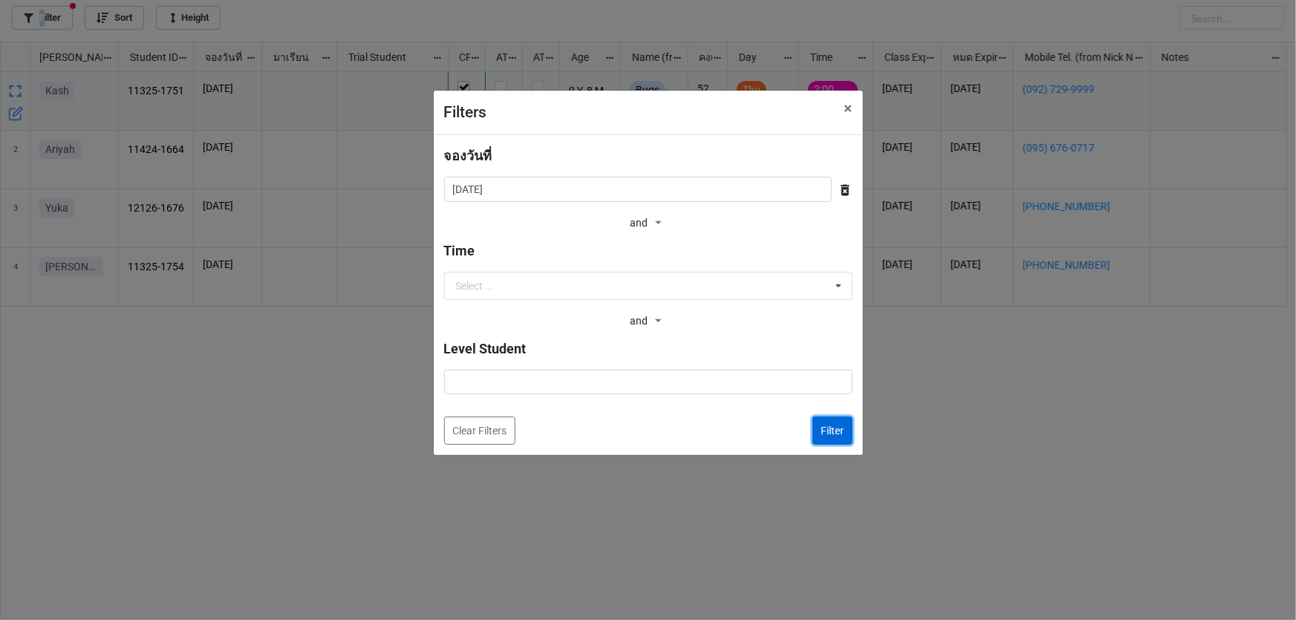
click at [844, 431] on button "Filter" at bounding box center [832, 431] width 40 height 28
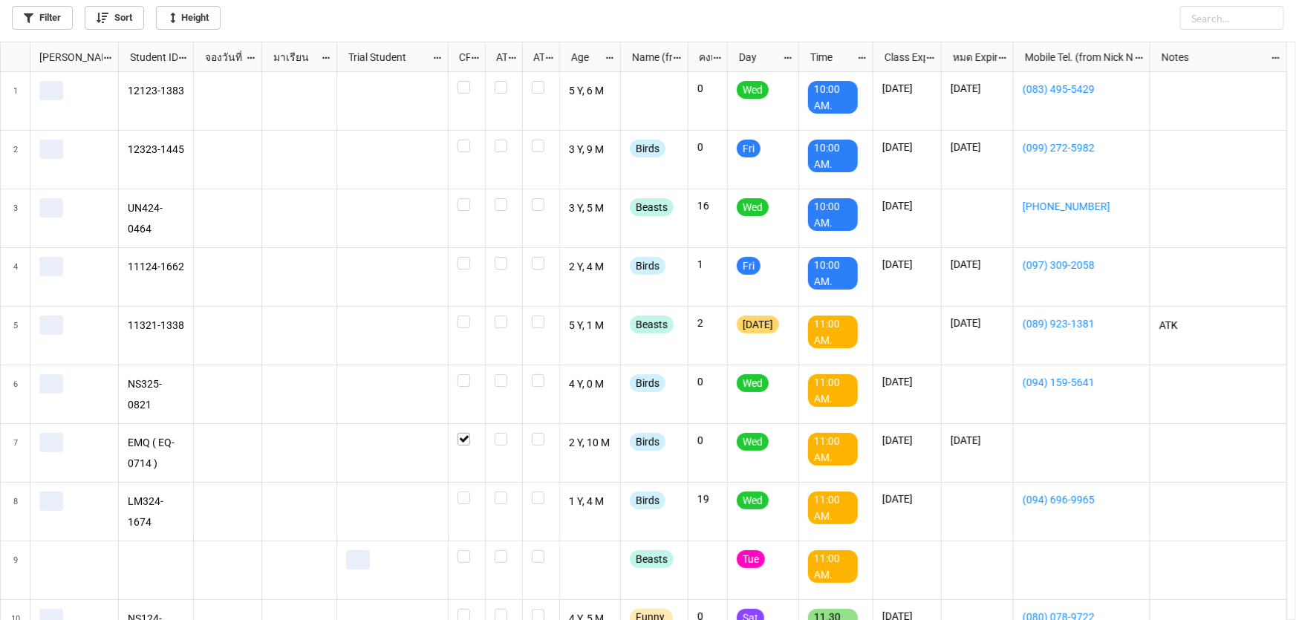
scroll to position [570, 1287]
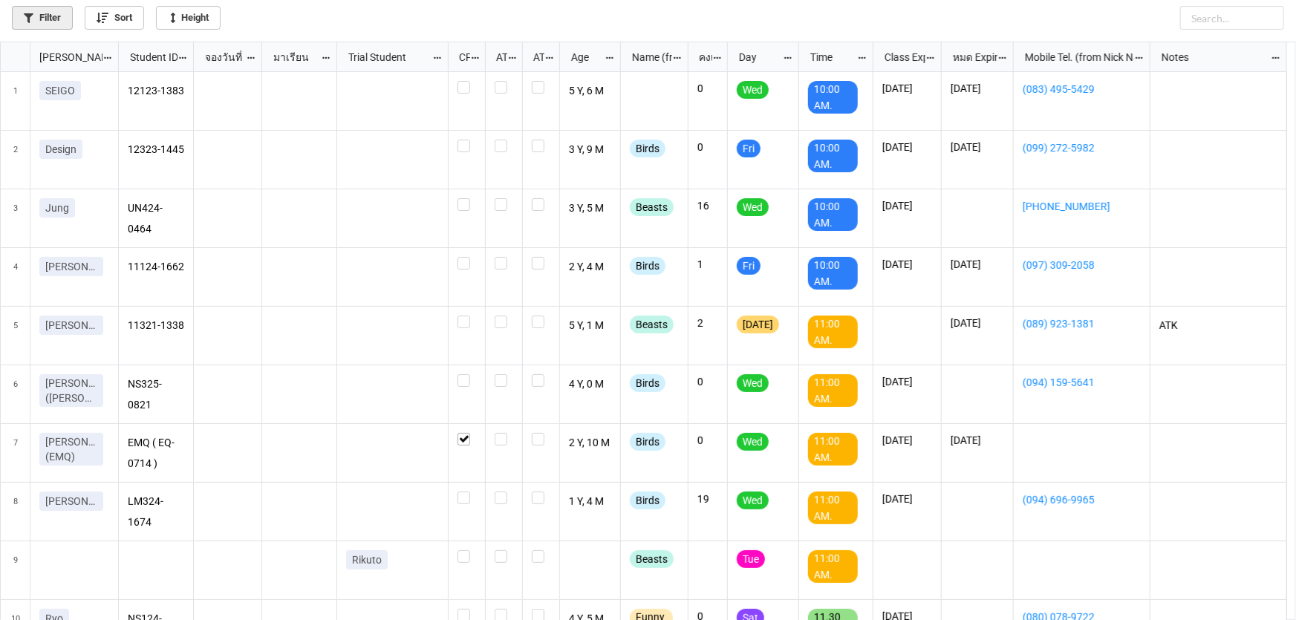
click at [61, 19] on link "Filter" at bounding box center [42, 18] width 61 height 24
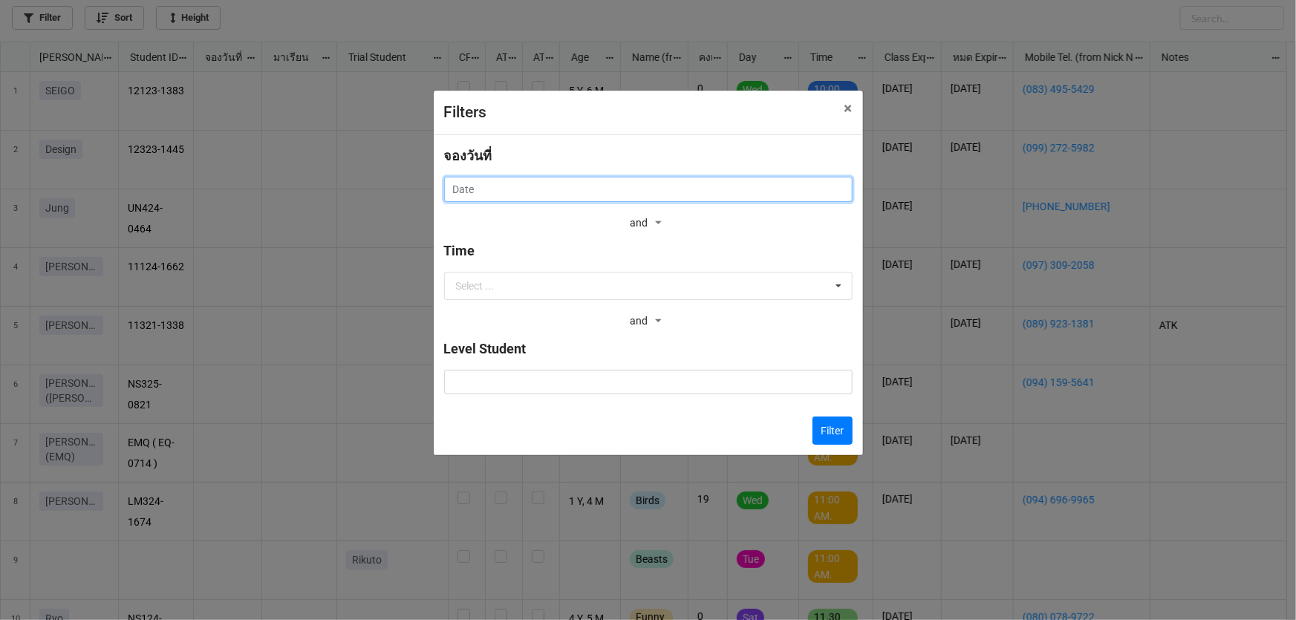
click at [529, 185] on input "text" at bounding box center [648, 189] width 408 height 25
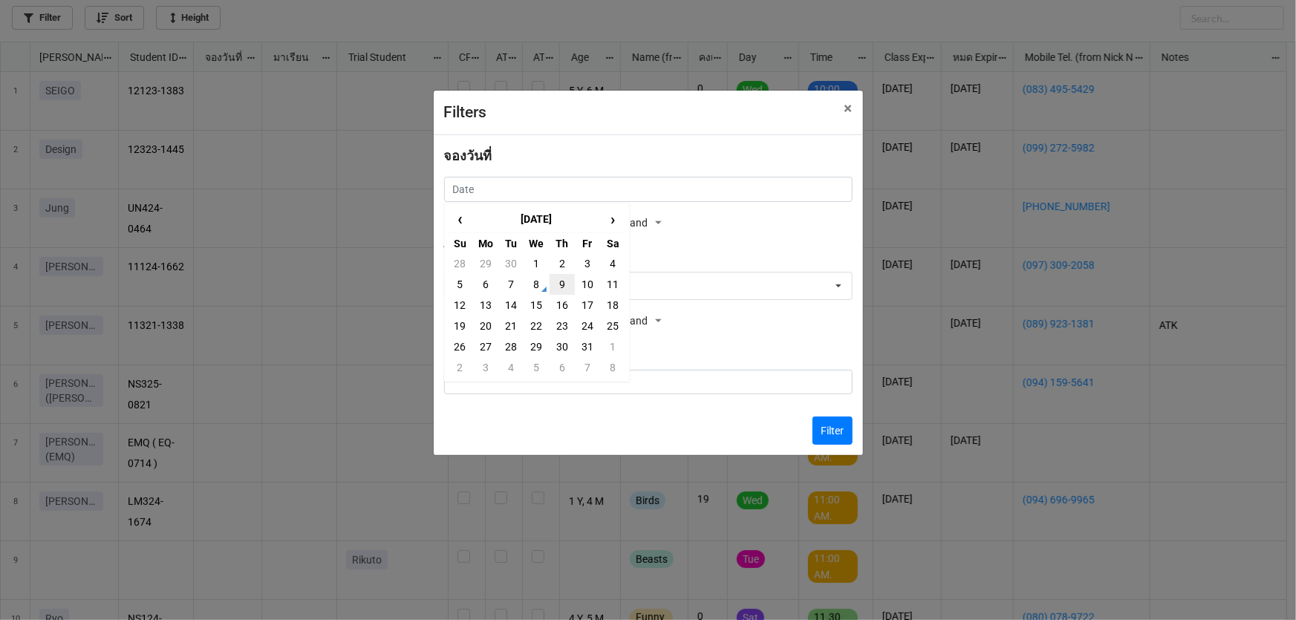
click at [563, 285] on td "9" at bounding box center [562, 284] width 25 height 21
type input "[DATE]"
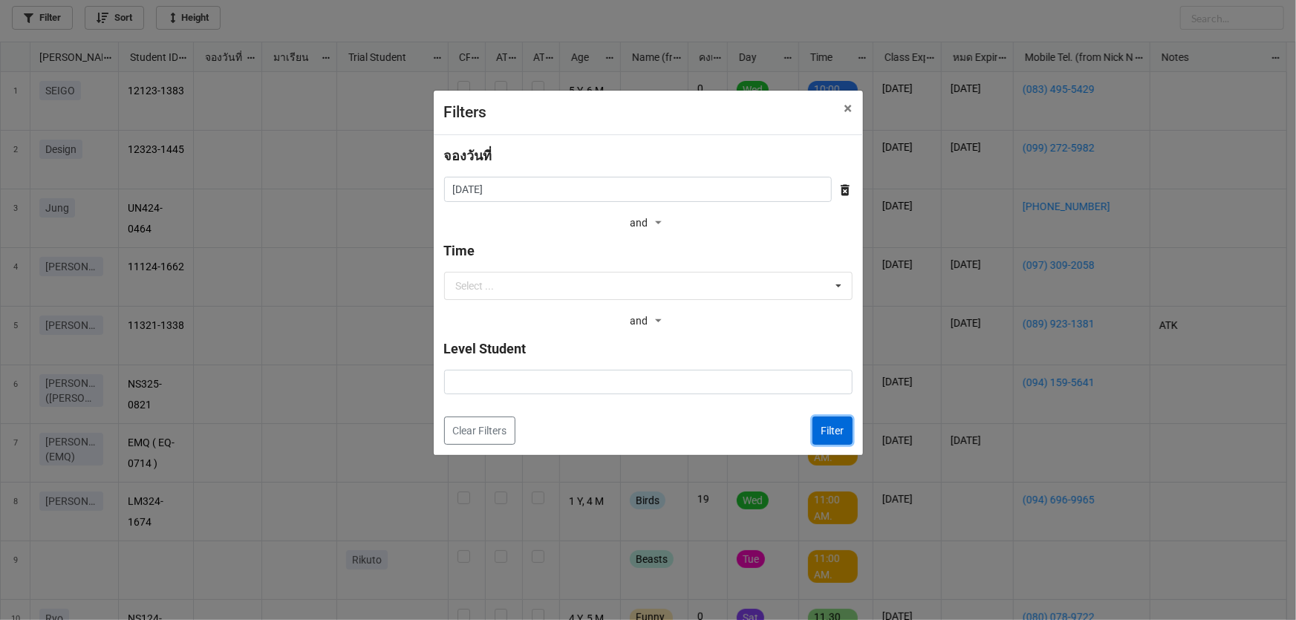
click at [832, 432] on button "Filter" at bounding box center [832, 431] width 40 height 28
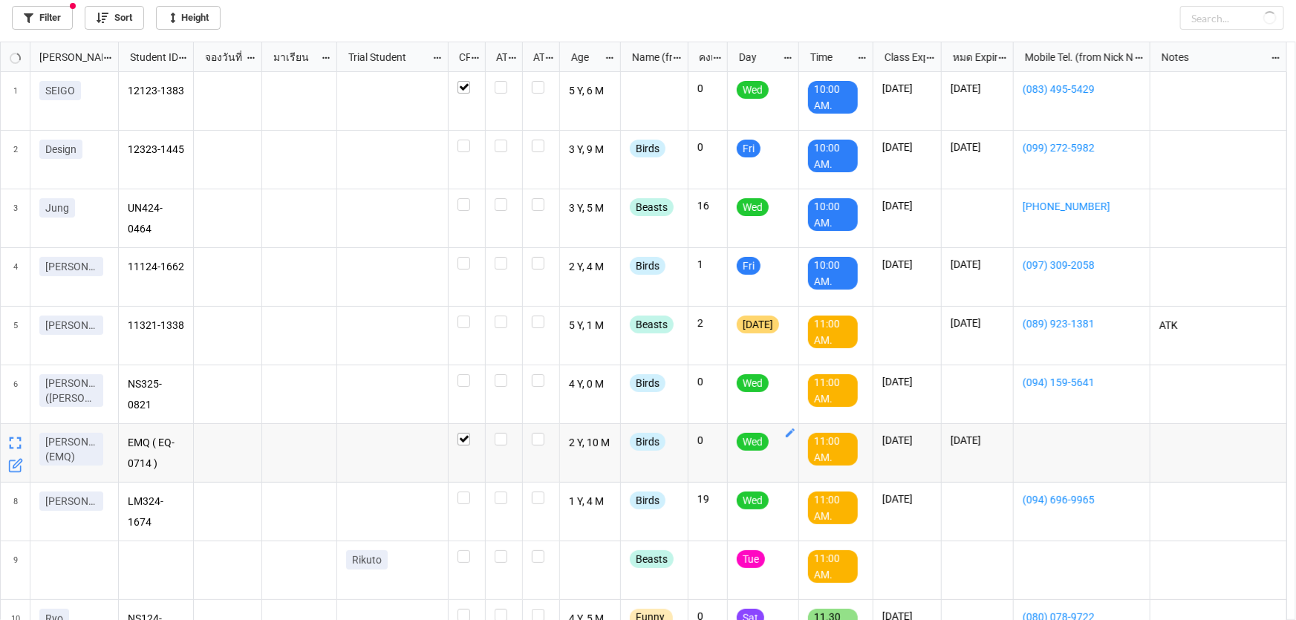
checkbox input "true"
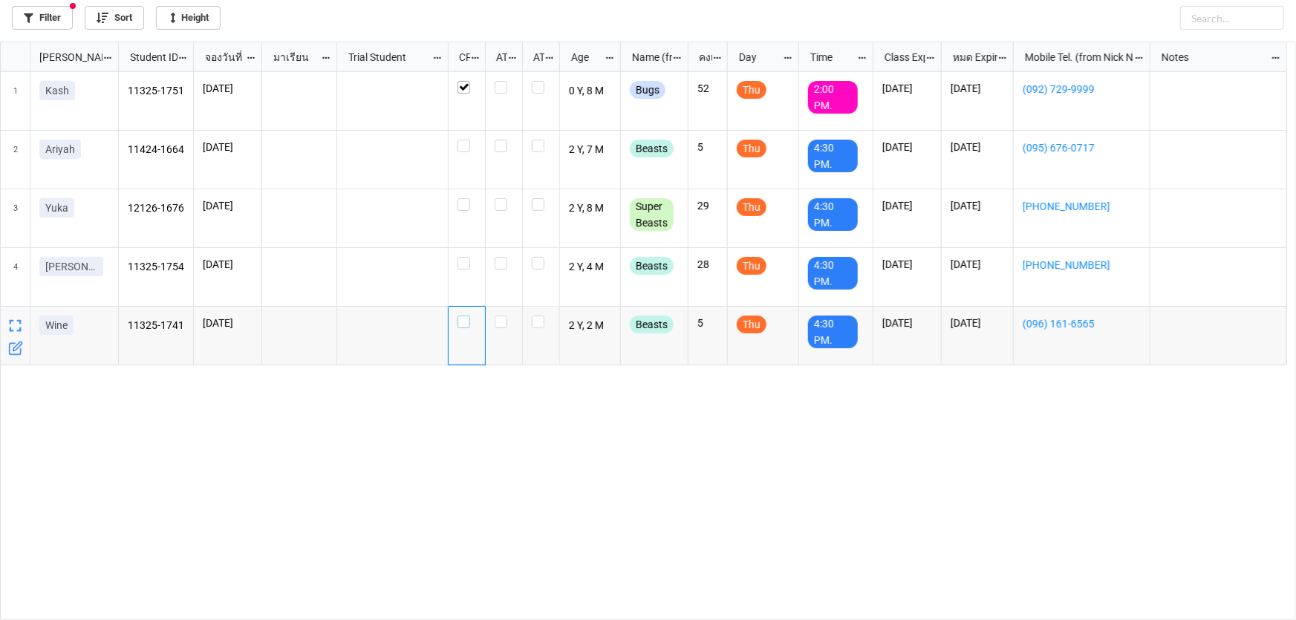
click at [469, 327] on div "grid" at bounding box center [466, 322] width 19 height 13
click at [460, 257] on label "grid" at bounding box center [466, 257] width 19 height 0
click at [464, 257] on label "grid" at bounding box center [466, 257] width 19 height 0
